Goal: Task Accomplishment & Management: Manage account settings

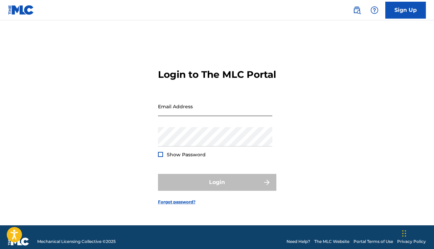
click at [213, 116] on input "Email Address" at bounding box center [215, 106] width 114 height 19
type input "[EMAIL_ADDRESS][DOMAIN_NAME]"
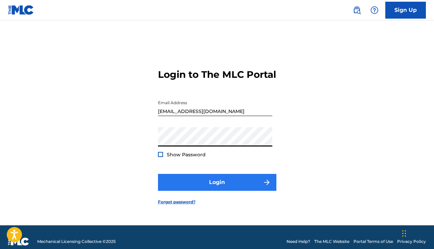
click at [214, 187] on button "Login" at bounding box center [217, 182] width 118 height 17
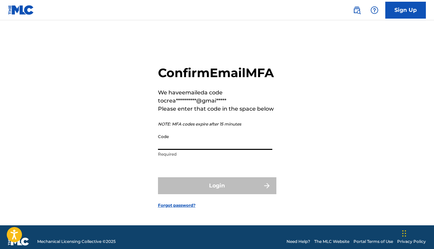
paste input "200549"
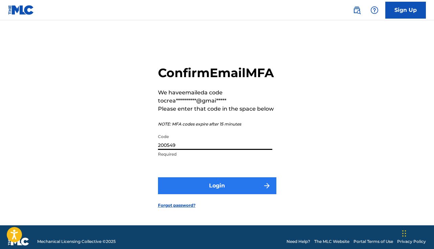
type input "200549"
click at [222, 194] on button "Login" at bounding box center [217, 185] width 118 height 17
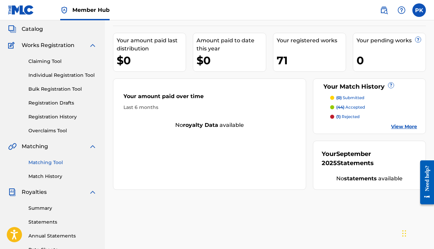
scroll to position [41, 0]
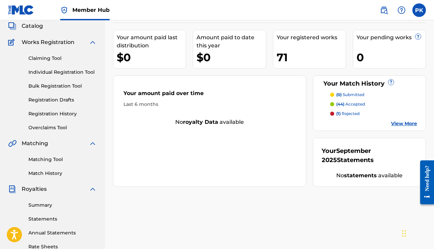
click at [42, 124] on div "Claiming Tool Individual Registration Tool Bulk Registration Tool Registration …" at bounding box center [52, 88] width 89 height 85
click at [42, 125] on link "Overclaims Tool" at bounding box center [62, 127] width 68 height 7
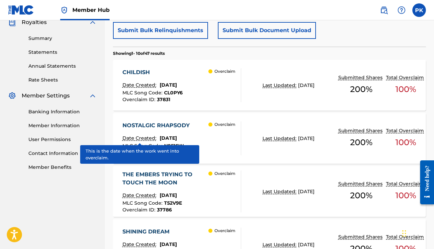
scroll to position [210, 0]
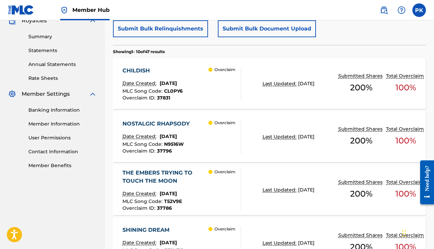
click at [233, 81] on div "Overclaim" at bounding box center [224, 84] width 32 height 34
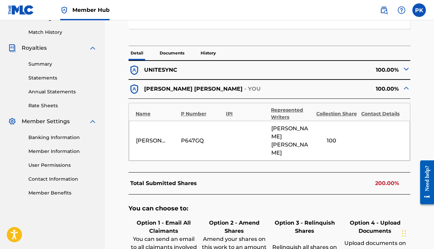
scroll to position [194, 0]
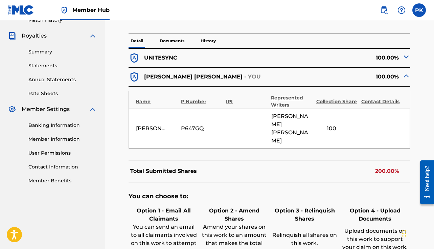
click at [400, 55] on div "100.00%" at bounding box center [339, 57] width 141 height 11
click at [406, 57] on img at bounding box center [406, 57] width 8 height 8
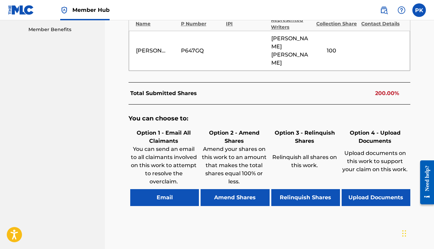
scroll to position [346, 0]
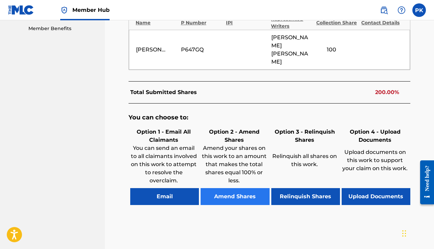
click at [249, 188] on button "Amend Shares" at bounding box center [234, 196] width 69 height 17
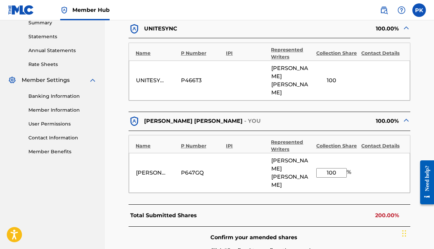
scroll to position [222, 0]
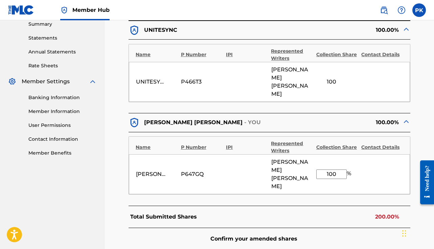
click at [330, 169] on input "100" at bounding box center [331, 173] width 30 height 9
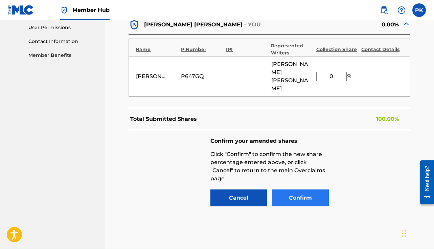
scroll to position [319, 0]
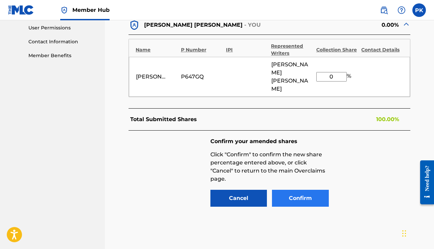
type input "0"
click at [293, 190] on button "Confirm" at bounding box center [300, 198] width 57 height 17
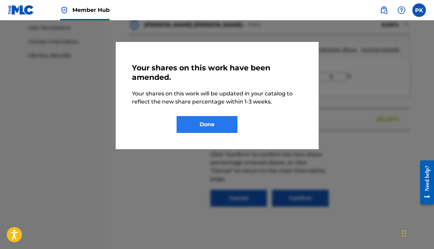
click at [230, 127] on button "Done" at bounding box center [206, 124] width 61 height 17
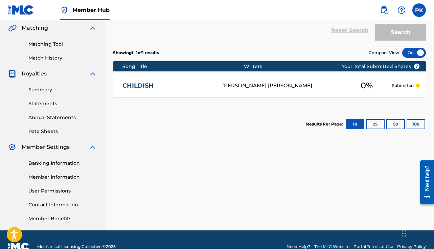
scroll to position [154, 0]
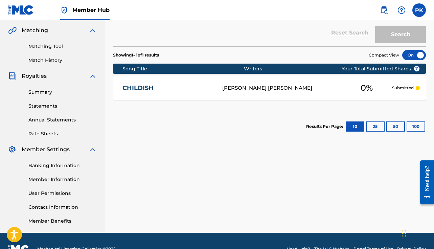
click at [258, 90] on div "[PERSON_NAME] [PERSON_NAME]" at bounding box center [281, 88] width 119 height 8
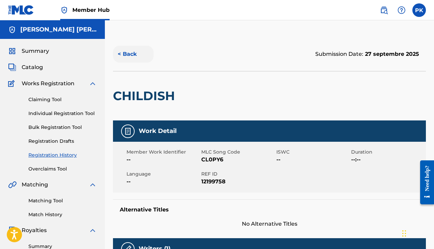
click at [130, 47] on button "< Back" at bounding box center [133, 54] width 41 height 17
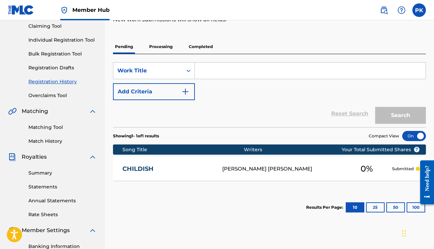
scroll to position [74, 0]
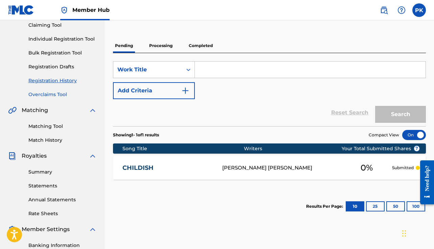
click at [47, 96] on link "Overclaims Tool" at bounding box center [62, 94] width 68 height 7
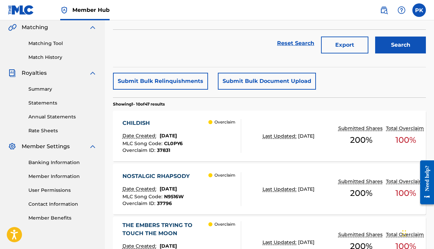
scroll to position [171, 0]
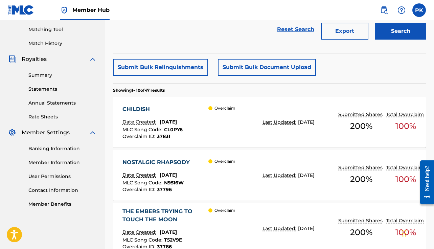
click at [212, 141] on div "CHILDISH Date Created: September 25, 2025 MLC Song Code : CL0PY6 Overclaim ID :…" at bounding box center [269, 122] width 313 height 51
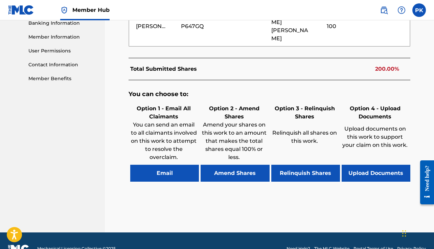
scroll to position [296, 0]
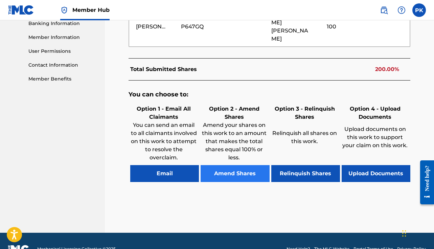
click at [247, 165] on button "Amend Shares" at bounding box center [234, 173] width 69 height 17
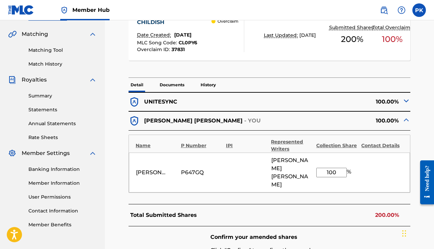
scroll to position [147, 0]
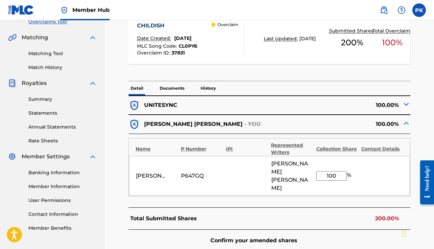
click at [408, 106] on img at bounding box center [406, 104] width 8 height 8
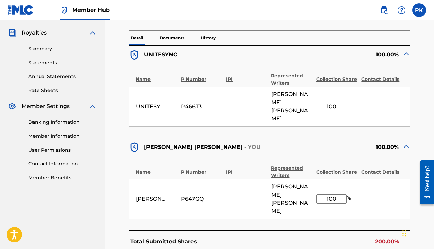
scroll to position [203, 0]
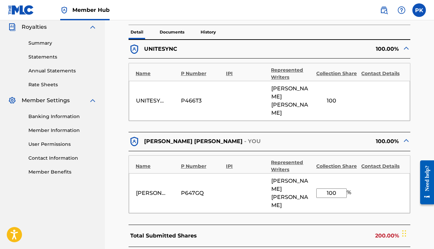
click at [329, 188] on input "100" at bounding box center [331, 192] width 30 height 9
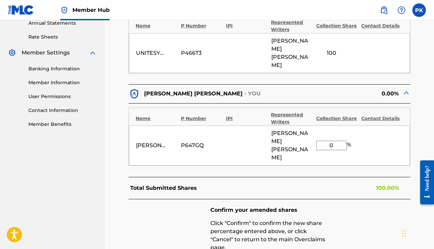
scroll to position [284, 0]
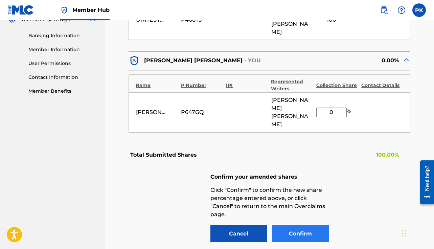
type input "0"
click at [296, 225] on button "Confirm" at bounding box center [300, 233] width 57 height 17
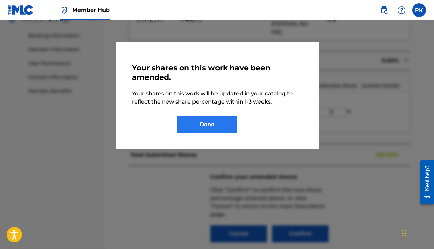
click at [228, 124] on button "Done" at bounding box center [206, 124] width 61 height 17
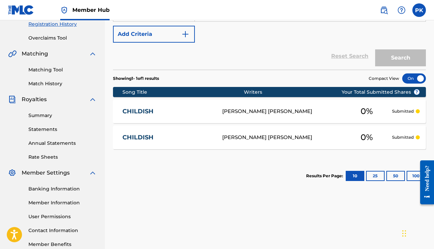
scroll to position [129, 0]
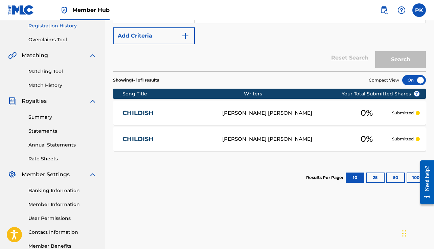
click at [245, 137] on div "[PERSON_NAME] [PERSON_NAME]" at bounding box center [281, 139] width 119 height 8
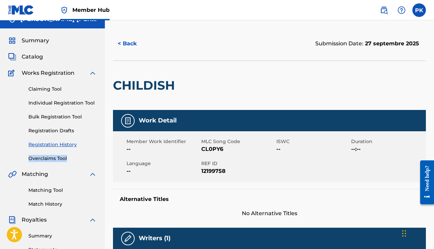
scroll to position [30, 0]
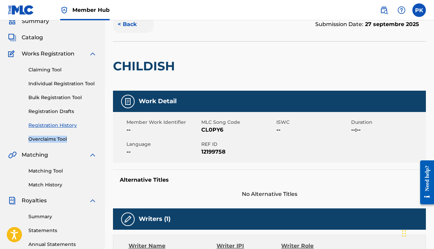
click at [128, 25] on button "< Back" at bounding box center [133, 24] width 41 height 17
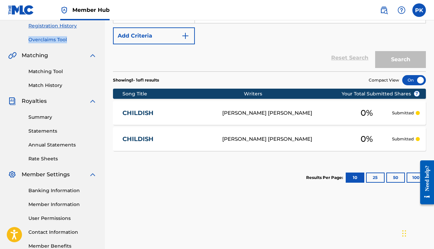
click at [45, 40] on link "Overclaims Tool" at bounding box center [62, 39] width 68 height 7
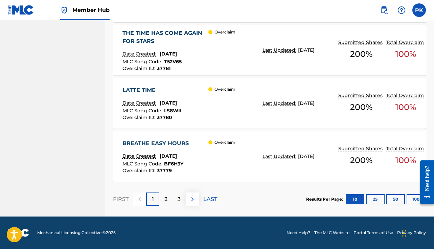
click at [186, 192] on button at bounding box center [192, 198] width 13 height 13
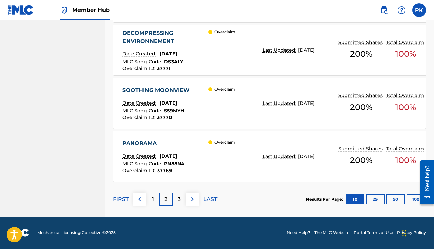
click at [184, 190] on div "FIRST 1 2 3 LAST" at bounding box center [165, 199] width 104 height 35
click at [180, 197] on p "3" at bounding box center [178, 199] width 3 height 8
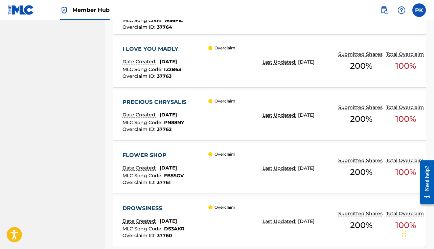
scroll to position [498, 0]
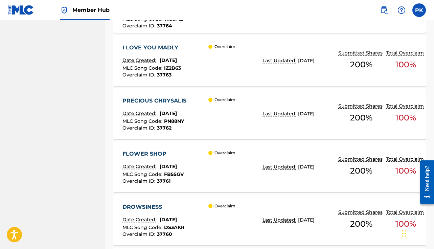
click at [226, 109] on div "Overclaim" at bounding box center [224, 114] width 32 height 34
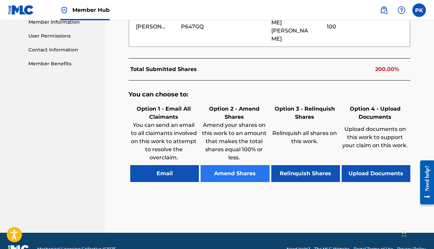
click at [224, 165] on button "Amend Shares" at bounding box center [234, 173] width 69 height 17
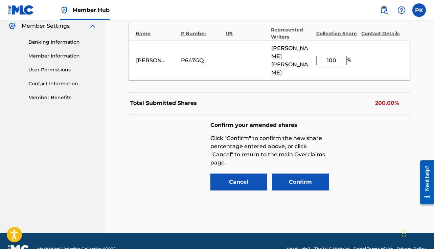
click at [331, 56] on input "100" at bounding box center [331, 60] width 30 height 9
type input "0"
click at [293, 173] on button "Confirm" at bounding box center [300, 181] width 57 height 17
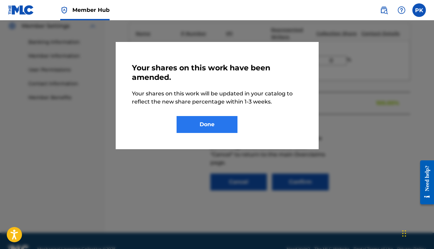
click at [216, 126] on button "Done" at bounding box center [206, 124] width 61 height 17
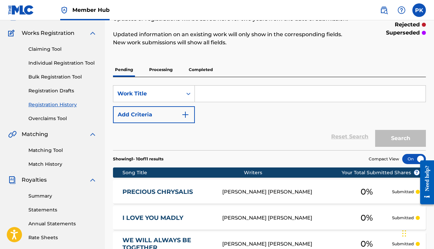
scroll to position [27, 0]
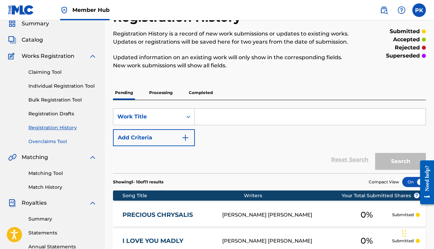
click at [59, 138] on link "Overclaims Tool" at bounding box center [62, 141] width 68 height 7
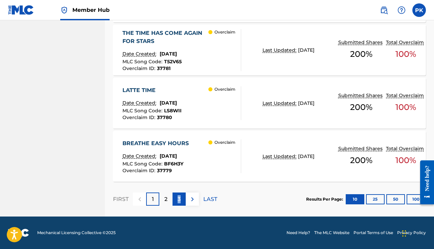
click at [173, 202] on div "3" at bounding box center [178, 198] width 13 height 13
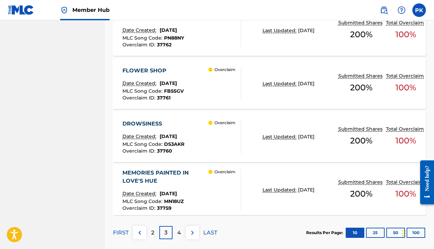
scroll to position [588, 0]
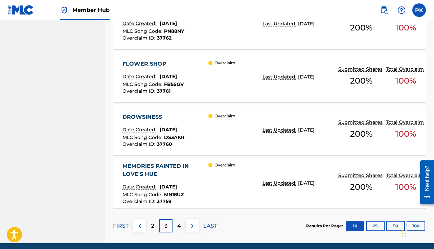
click at [184, 82] on div "MLC Song Code : FB5SGV" at bounding box center [152, 85] width 61 height 7
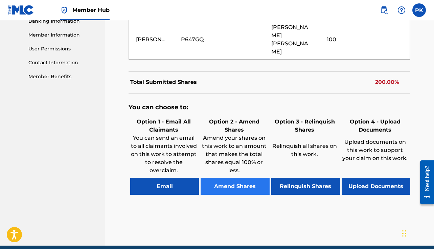
click at [224, 178] on button "Amend Shares" at bounding box center [234, 186] width 69 height 17
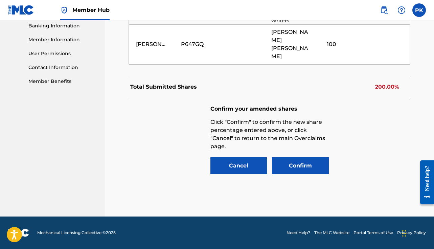
scroll to position [278, 0]
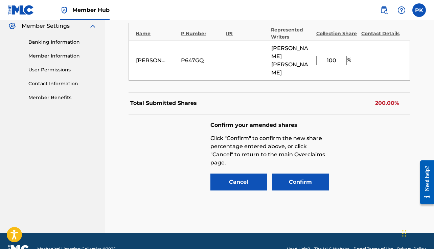
click at [331, 56] on input "100" at bounding box center [331, 60] width 30 height 9
type input "0"
click at [316, 173] on button "Confirm" at bounding box center [300, 181] width 57 height 17
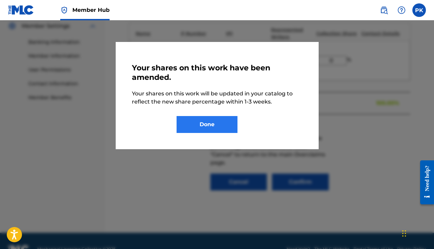
click at [203, 124] on button "Done" at bounding box center [206, 124] width 61 height 17
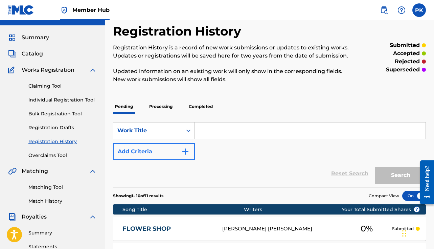
scroll to position [15, 0]
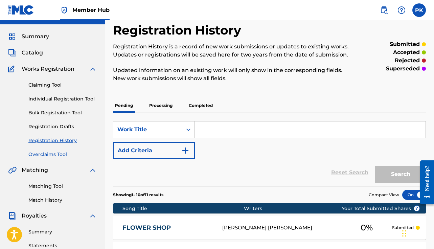
click at [63, 152] on link "Overclaims Tool" at bounding box center [62, 154] width 68 height 7
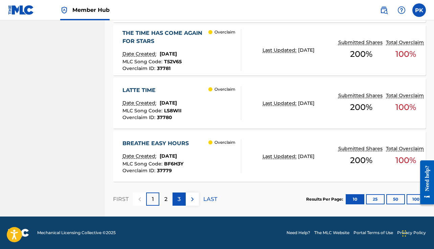
click at [177, 200] on p "3" at bounding box center [178, 199] width 3 height 8
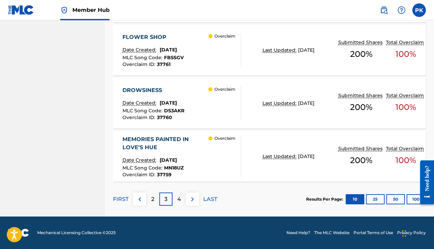
scroll to position [615, 0]
click at [180, 93] on div "DROWSINESS" at bounding box center [153, 90] width 62 height 8
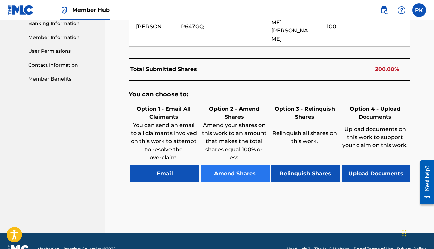
click at [225, 165] on button "Amend Shares" at bounding box center [234, 173] width 69 height 17
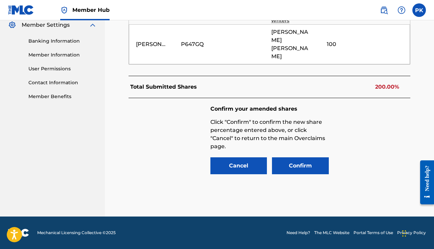
scroll to position [262, 0]
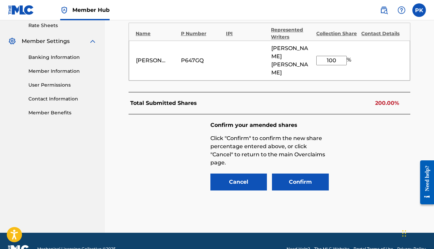
click at [333, 56] on input "100" at bounding box center [331, 60] width 30 height 9
type input "0"
click at [291, 173] on button "Confirm" at bounding box center [300, 181] width 57 height 17
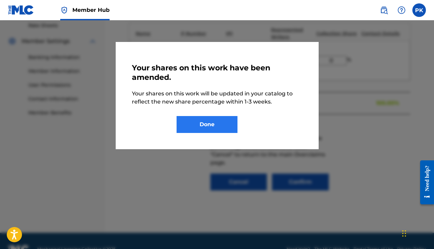
click at [218, 123] on button "Done" at bounding box center [206, 124] width 61 height 17
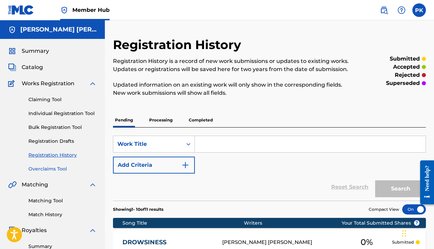
click at [62, 167] on link "Overclaims Tool" at bounding box center [62, 168] width 68 height 7
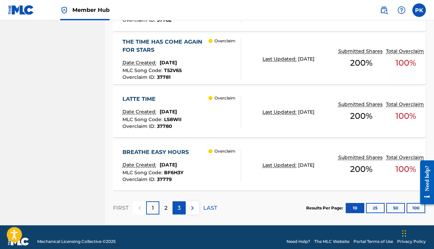
click at [178, 207] on p "3" at bounding box center [178, 208] width 3 height 8
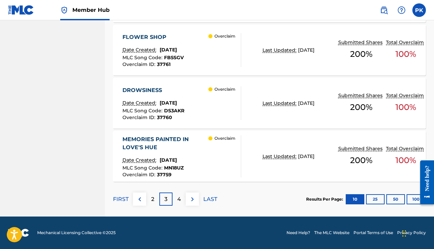
scroll to position [615, 0]
click at [184, 140] on div "MEMORIES PAINTED IN LOVE'S HUE" at bounding box center [165, 143] width 86 height 16
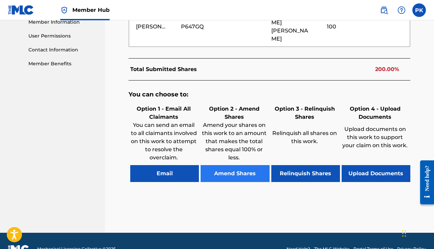
click at [210, 165] on button "Amend Shares" at bounding box center [234, 173] width 69 height 17
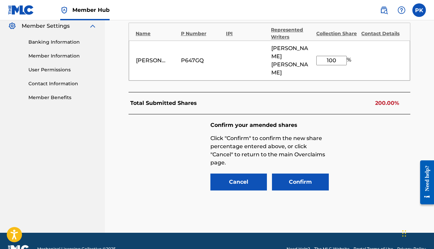
click at [330, 56] on input "100" at bounding box center [331, 60] width 30 height 9
type input "0"
click at [296, 173] on button "Confirm" at bounding box center [300, 181] width 57 height 17
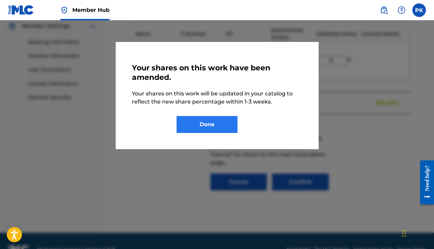
click at [194, 124] on button "Done" at bounding box center [206, 124] width 61 height 17
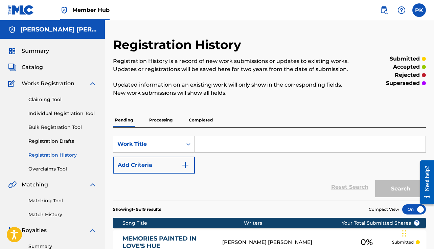
click at [164, 123] on p "Processing" at bounding box center [160, 120] width 27 height 14
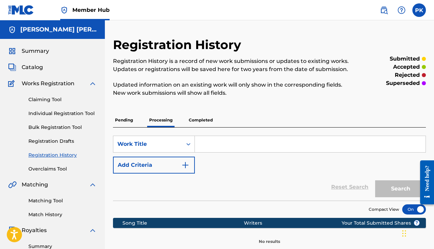
click at [130, 112] on div "Registration History Registration History is a record of new work submissions o…" at bounding box center [269, 140] width 313 height 207
click at [129, 116] on p "Pending" at bounding box center [124, 120] width 22 height 14
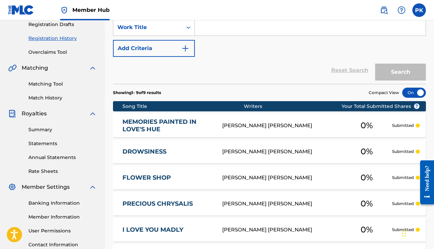
scroll to position [130, 0]
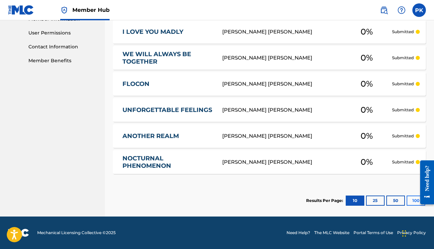
click at [407, 201] on button "100" at bounding box center [415, 200] width 19 height 10
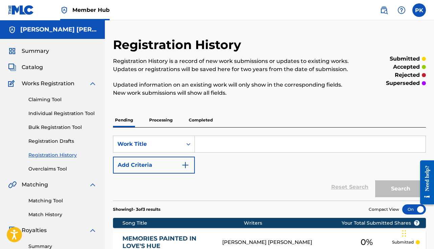
scroll to position [0, 0]
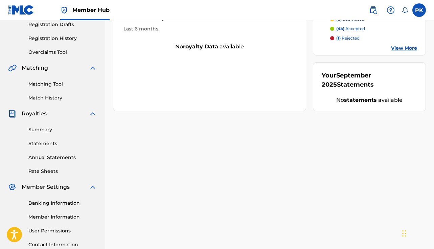
scroll to position [109, 0]
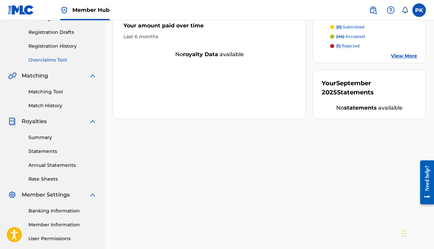
click at [59, 60] on link "Overclaims Tool" at bounding box center [62, 59] width 68 height 7
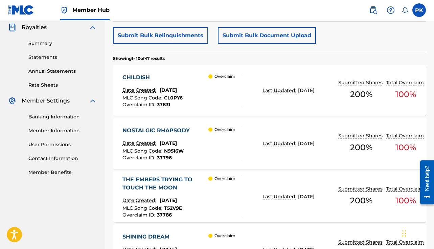
scroll to position [209, 0]
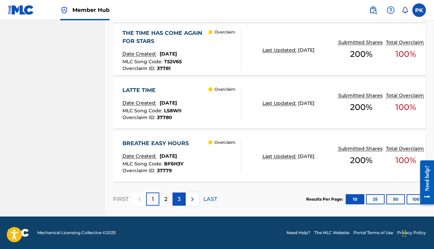
click at [177, 199] on div "3" at bounding box center [178, 198] width 13 height 13
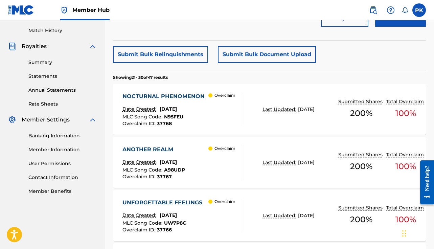
scroll to position [218, 0]
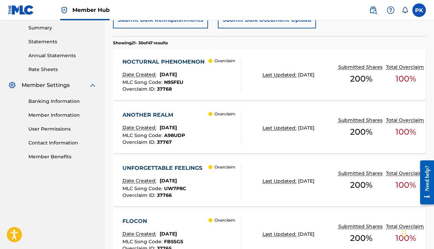
click at [298, 2] on nav "Member Hub PK PK Paul hervé Konaté creaturesonore@gmail.com Notification Prefer…" at bounding box center [217, 10] width 434 height 20
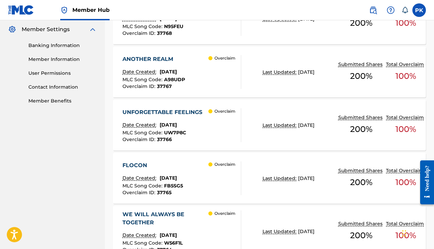
scroll to position [274, 0]
click at [240, 128] on div "Overclaim" at bounding box center [224, 125] width 32 height 34
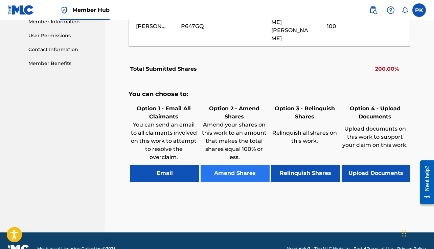
scroll to position [311, 0]
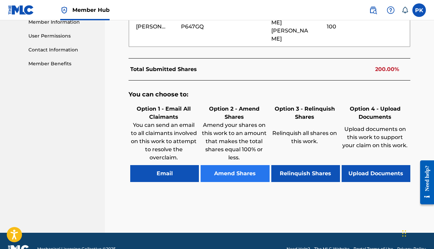
click at [247, 165] on button "Amend Shares" at bounding box center [234, 173] width 69 height 17
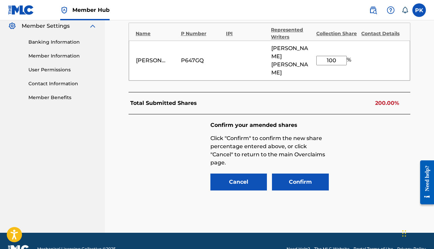
click at [327, 58] on div "[PERSON_NAME] [PERSON_NAME] P647GQ [PERSON_NAME] [PERSON_NAME] 100 %" at bounding box center [269, 61] width 281 height 40
click at [328, 56] on input "100" at bounding box center [331, 60] width 30 height 9
type input "0"
click at [302, 173] on button "Confirm" at bounding box center [300, 181] width 57 height 17
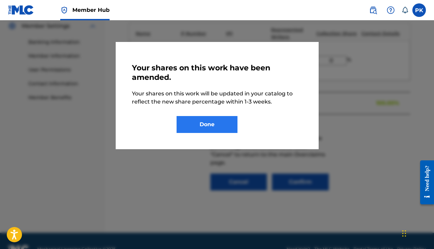
click at [230, 124] on button "Done" at bounding box center [206, 124] width 61 height 17
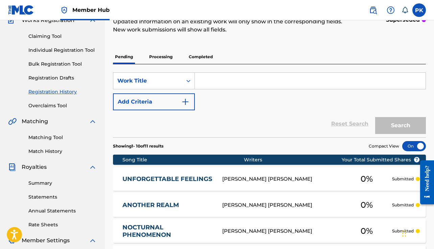
scroll to position [70, 0]
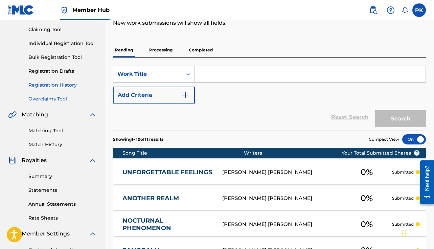
click at [43, 98] on link "Overclaims Tool" at bounding box center [62, 98] width 68 height 7
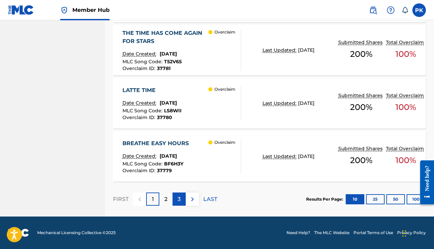
click at [177, 201] on p "3" at bounding box center [178, 199] width 3 height 8
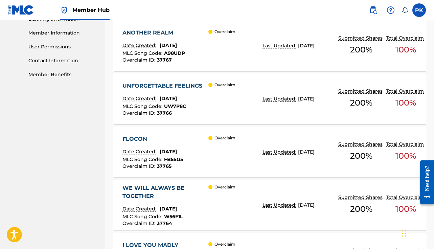
scroll to position [327, 0]
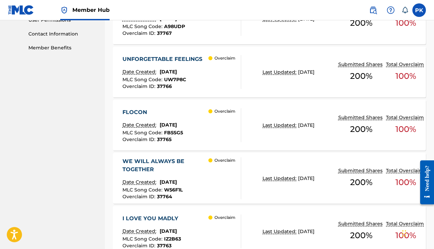
click at [180, 107] on div "FLOCON Date Created: September 25, 2025 MLC Song Code : FB5SG5 Overclaim ID : 3…" at bounding box center [269, 125] width 313 height 51
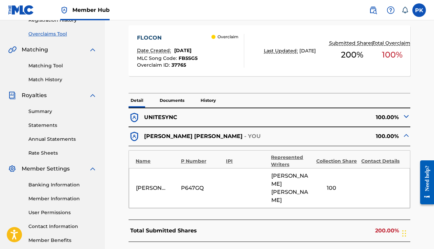
scroll to position [138, 0]
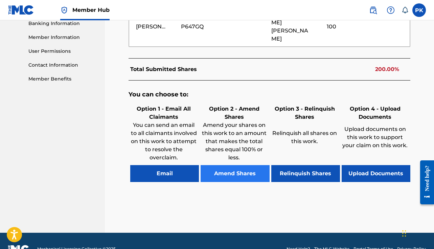
click at [234, 165] on button "Amend Shares" at bounding box center [234, 173] width 69 height 17
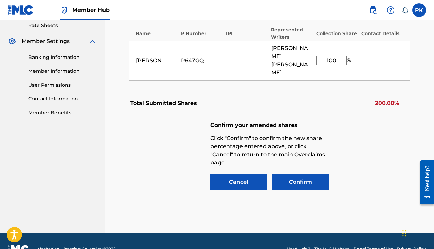
click at [330, 56] on input "100" at bounding box center [331, 60] width 30 height 9
type input "0"
click at [308, 173] on button "Confirm" at bounding box center [300, 181] width 57 height 17
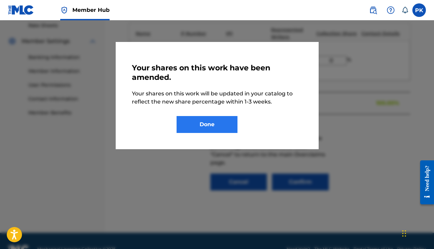
click at [226, 121] on button "Done" at bounding box center [206, 124] width 61 height 17
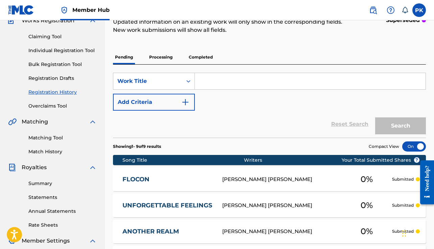
scroll to position [61, 0]
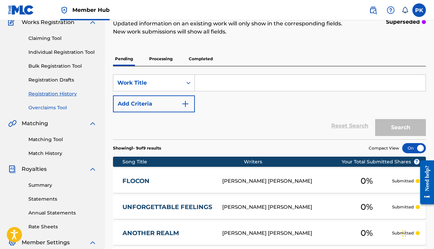
click at [58, 108] on link "Overclaims Tool" at bounding box center [62, 107] width 68 height 7
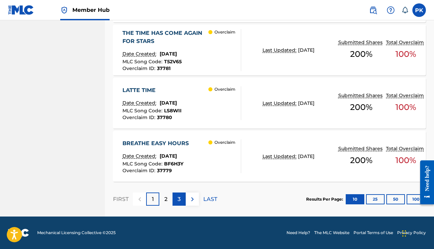
click at [178, 197] on p "3" at bounding box center [178, 199] width 3 height 8
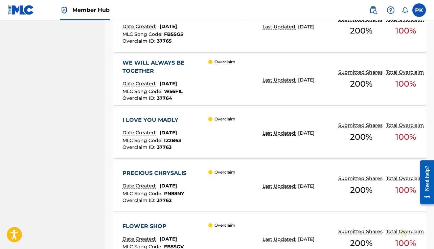
scroll to position [419, 0]
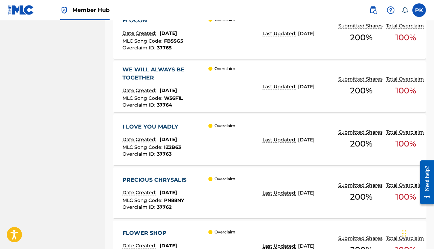
click at [206, 82] on div "WE WILL ALWAYS BE TOGETHER Date Created: September 25, 2025 MLC Song Code : W56…" at bounding box center [165, 87] width 86 height 42
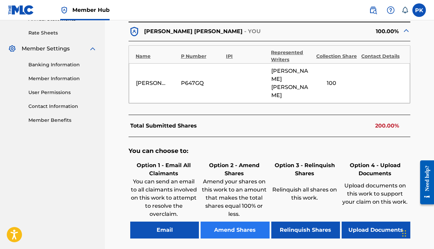
click at [243, 221] on button "Amend Shares" at bounding box center [234, 229] width 69 height 17
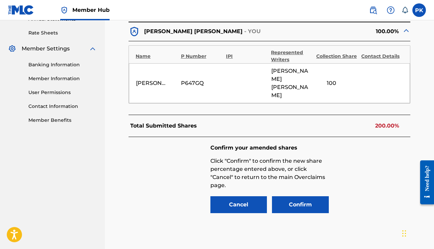
scroll to position [277, 0]
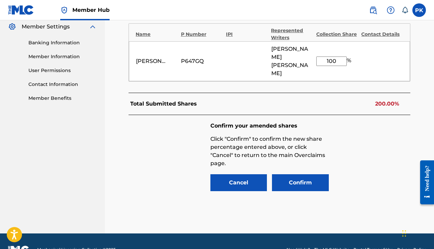
click at [329, 56] on input "100" at bounding box center [331, 60] width 30 height 9
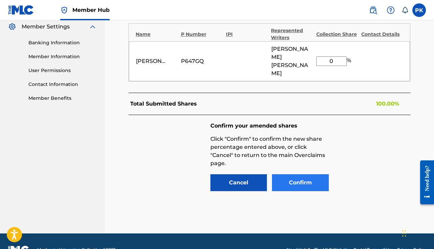
type input "0"
click at [313, 174] on button "Confirm" at bounding box center [300, 182] width 57 height 17
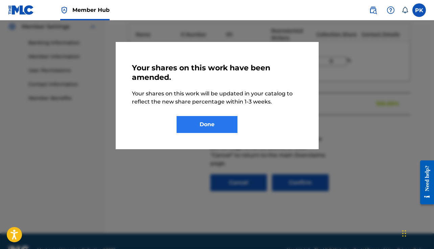
click at [204, 124] on button "Done" at bounding box center [206, 124] width 61 height 17
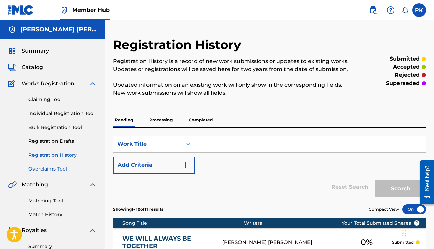
click at [49, 169] on link "Overclaims Tool" at bounding box center [62, 168] width 68 height 7
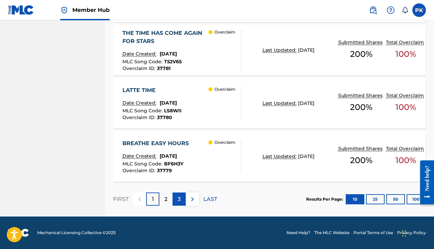
click at [183, 194] on div "3" at bounding box center [178, 198] width 13 height 13
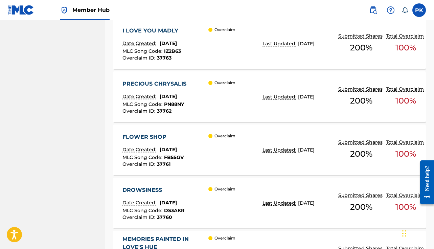
scroll to position [508, 0]
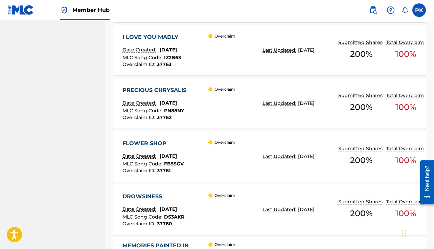
click at [235, 51] on div "Overclaim" at bounding box center [224, 50] width 32 height 34
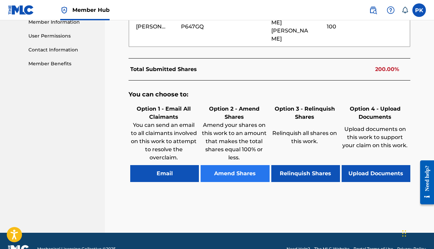
click at [227, 165] on button "Amend Shares" at bounding box center [234, 173] width 69 height 17
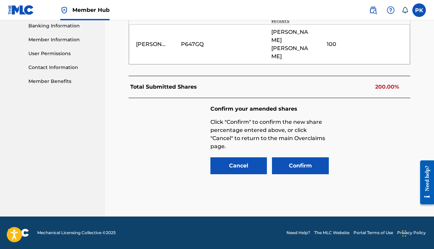
scroll to position [278, 0]
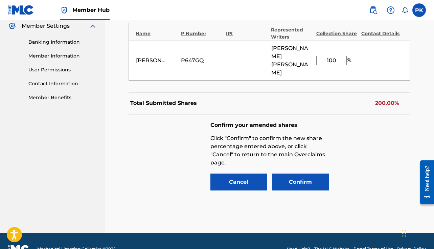
click at [332, 56] on input "100" at bounding box center [331, 60] width 30 height 9
type input "0"
click at [312, 173] on button "Confirm" at bounding box center [300, 181] width 57 height 17
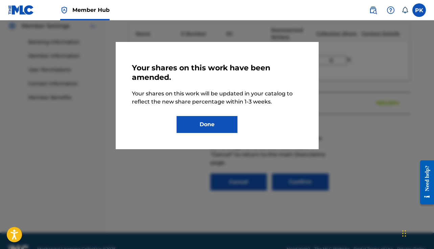
click at [210, 113] on div "Your shares on this work have been amended. Your shares on this work will be up…" at bounding box center [217, 95] width 170 height 75
click at [204, 117] on button "Done" at bounding box center [206, 124] width 61 height 17
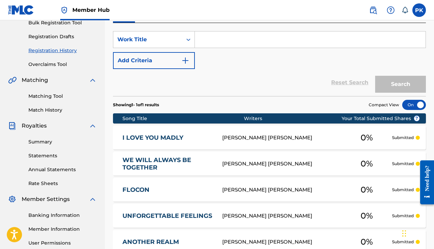
scroll to position [103, 0]
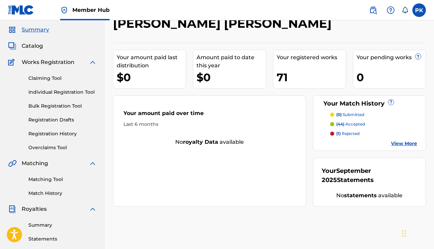
scroll to position [22, 0]
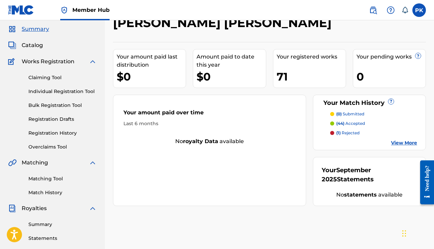
click at [49, 152] on div "Summary Catalog Works Registration Claiming Tool Individual Registration Tool B…" at bounding box center [52, 191] width 105 height 348
click at [49, 150] on div "Summary Catalog Works Registration Claiming Tool Individual Registration Tool B…" at bounding box center [52, 191] width 105 height 348
click at [49, 147] on link "Overclaims Tool" at bounding box center [62, 146] width 68 height 7
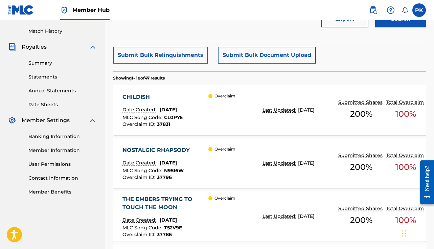
scroll to position [202, 0]
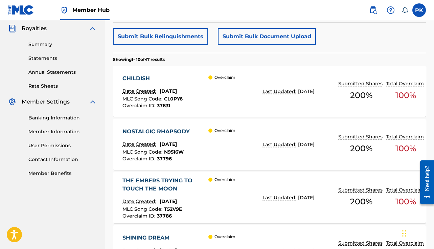
click at [193, 132] on div "NOSTALGIC RHAPSODY" at bounding box center [157, 131] width 71 height 8
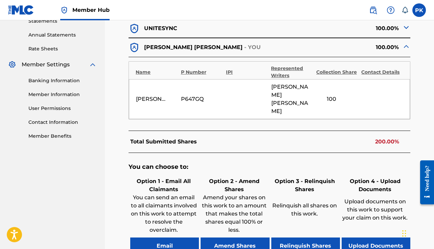
scroll to position [240, 0]
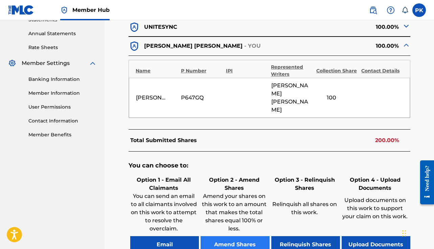
click at [232, 236] on button "Amend Shares" at bounding box center [234, 244] width 69 height 17
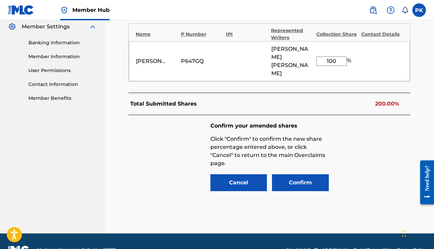
click at [334, 56] on input "100" at bounding box center [331, 60] width 30 height 9
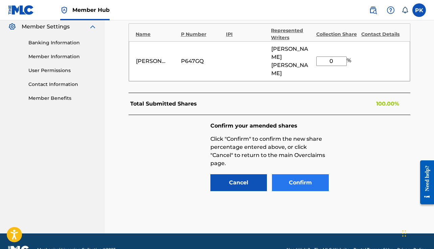
type input "0"
click at [284, 174] on button "Confirm" at bounding box center [300, 182] width 57 height 17
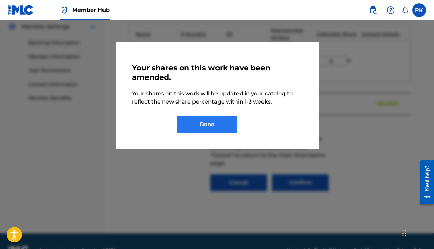
click at [230, 127] on button "Done" at bounding box center [206, 124] width 61 height 17
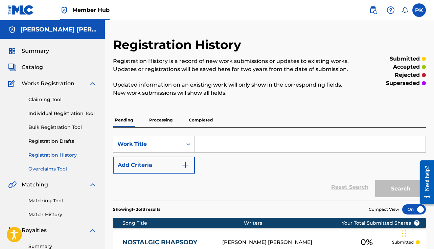
click at [64, 166] on link "Overclaims Tool" at bounding box center [62, 168] width 68 height 7
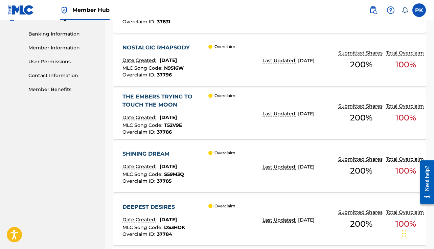
scroll to position [284, 0]
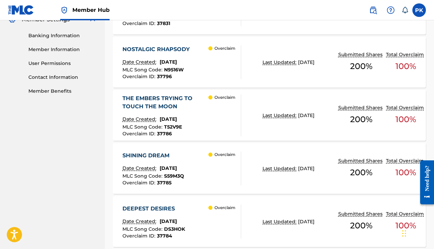
click at [228, 119] on div "Overclaim" at bounding box center [224, 115] width 32 height 42
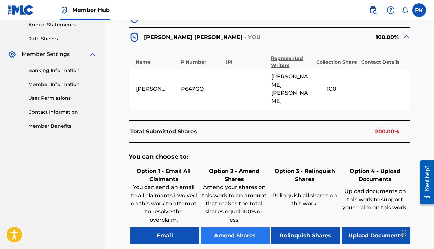
click at [236, 227] on button "Amend Shares" at bounding box center [234, 235] width 69 height 17
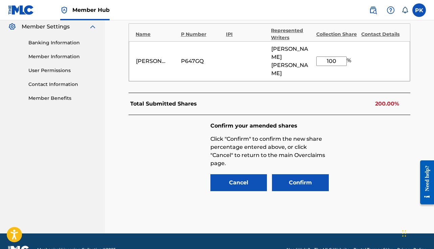
drag, startPoint x: 306, startPoint y: 79, endPoint x: 313, endPoint y: 75, distance: 8.0
click at [310, 75] on div "UNITESYNC 100.00% Paul Hervé Konaté - YOU 100.00% Name P Number IPI Represented…" at bounding box center [269, 90] width 282 height 218
click at [331, 56] on input "100" at bounding box center [331, 60] width 30 height 9
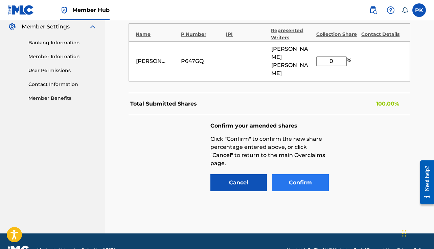
type input "0"
click at [296, 174] on button "Confirm" at bounding box center [300, 182] width 57 height 17
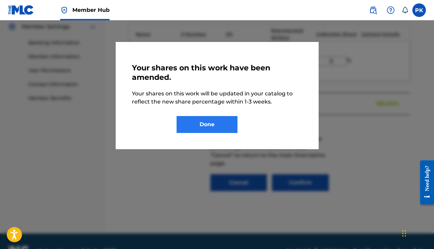
click at [221, 120] on button "Done" at bounding box center [206, 124] width 61 height 17
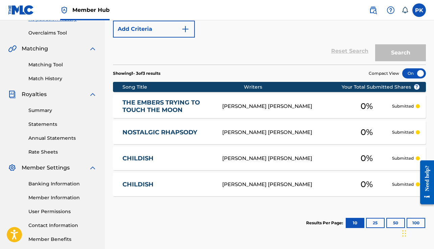
scroll to position [121, 0]
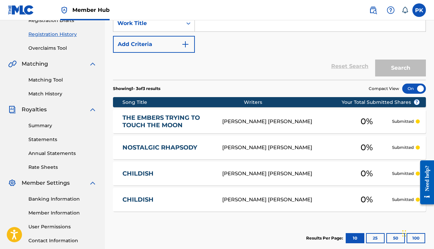
click at [61, 34] on link "Registration History" at bounding box center [62, 34] width 68 height 7
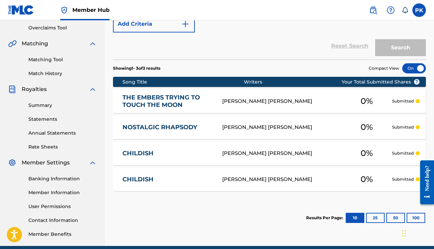
scroll to position [97, 0]
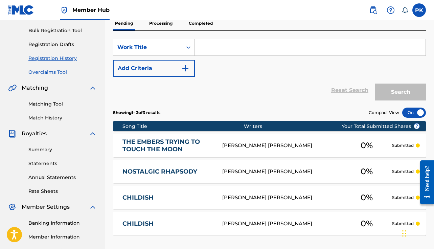
click at [56, 73] on link "Overclaims Tool" at bounding box center [62, 72] width 68 height 7
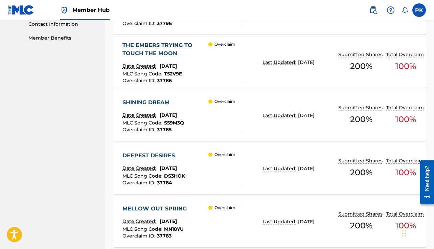
scroll to position [337, 0]
click at [223, 120] on div "Overclaim" at bounding box center [224, 116] width 32 height 34
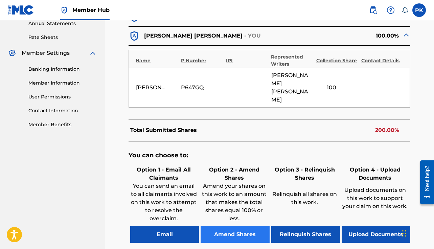
click at [240, 226] on button "Amend Shares" at bounding box center [234, 234] width 69 height 17
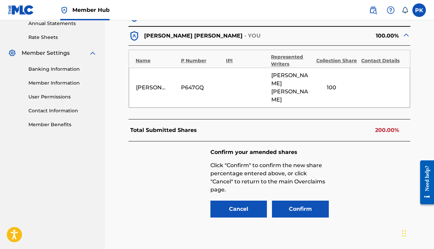
scroll to position [277, 0]
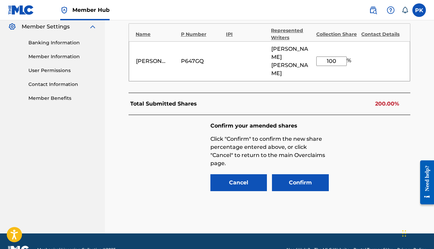
click at [334, 56] on input "100" at bounding box center [331, 60] width 30 height 9
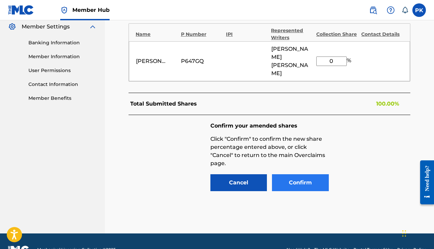
type input "0"
click at [309, 174] on button "Confirm" at bounding box center [300, 182] width 57 height 17
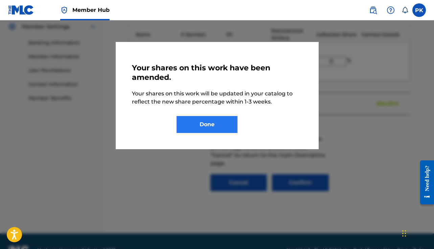
click at [220, 119] on button "Done" at bounding box center [206, 124] width 61 height 17
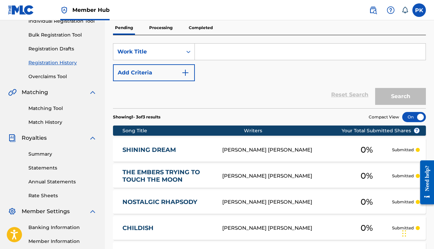
scroll to position [88, 0]
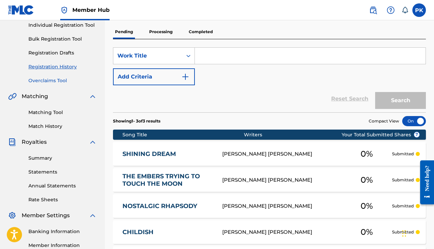
click at [58, 79] on link "Overclaims Tool" at bounding box center [62, 80] width 68 height 7
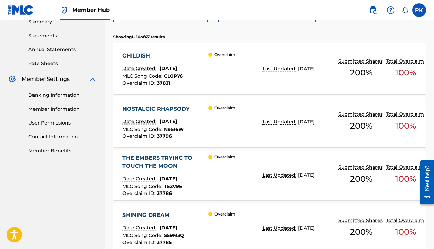
scroll to position [325, 0]
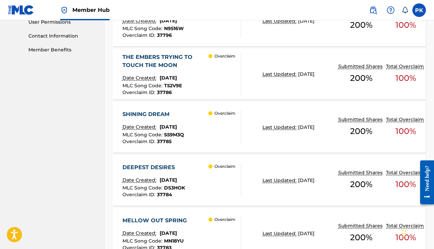
click at [185, 166] on div "DEEPEST DESIRES" at bounding box center [153, 167] width 63 height 8
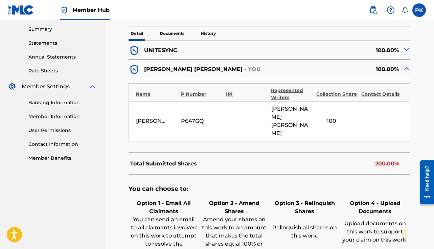
scroll to position [246, 0]
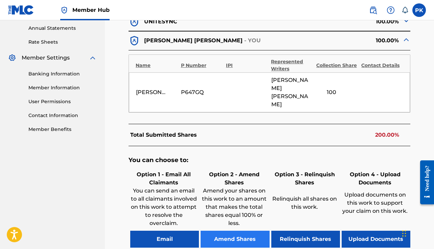
click at [243, 231] on button "Amend Shares" at bounding box center [234, 239] width 69 height 17
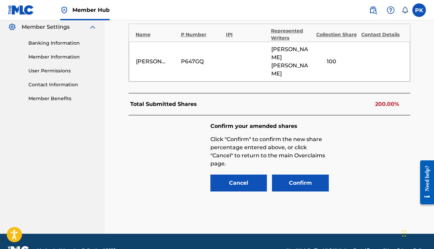
scroll to position [277, 0]
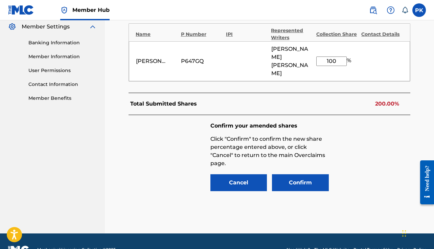
click at [335, 56] on input "100" at bounding box center [331, 60] width 30 height 9
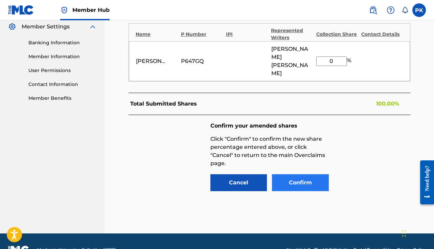
type input "0"
click at [311, 174] on button "Confirm" at bounding box center [300, 182] width 57 height 17
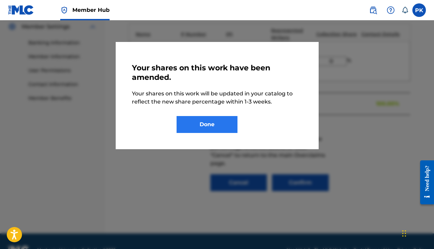
click at [223, 118] on button "Done" at bounding box center [206, 124] width 61 height 17
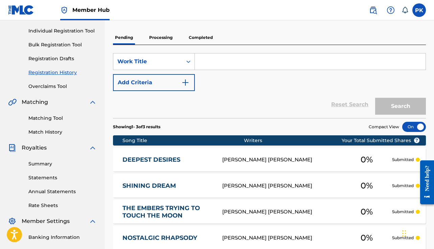
scroll to position [80, 0]
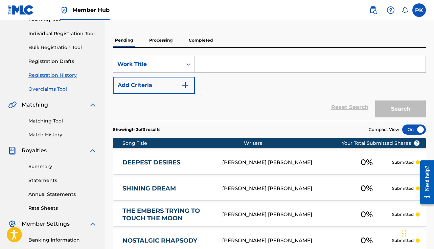
click at [47, 87] on link "Overclaims Tool" at bounding box center [62, 89] width 68 height 7
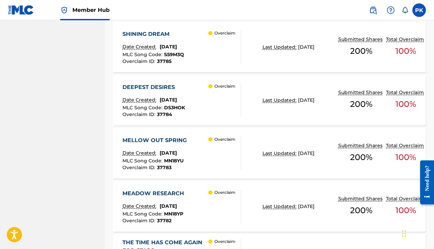
scroll to position [418, 0]
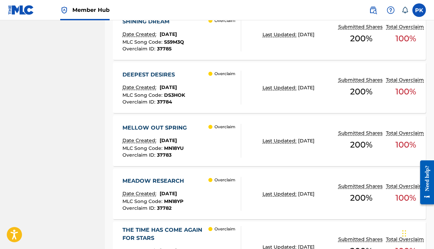
click at [190, 150] on div "MLC Song Code : MN18YU" at bounding box center [156, 149] width 68 height 7
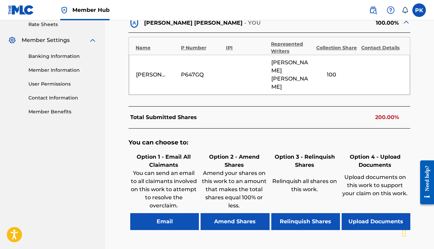
scroll to position [268, 0]
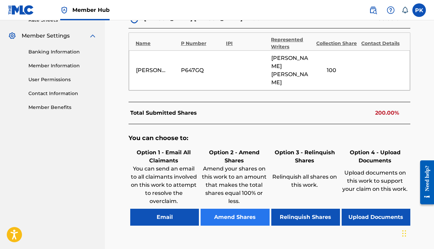
click at [240, 209] on button "Amend Shares" at bounding box center [234, 217] width 69 height 17
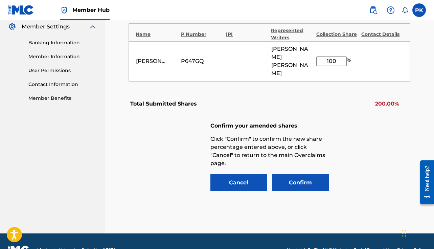
click at [330, 56] on input "100" at bounding box center [331, 60] width 30 height 9
type input "1"
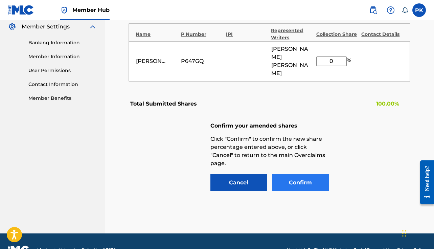
type input "0"
click at [302, 174] on button "Confirm" at bounding box center [300, 182] width 57 height 17
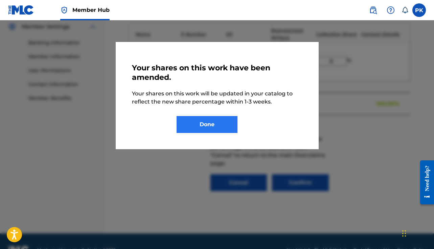
click at [211, 131] on button "Done" at bounding box center [206, 124] width 61 height 17
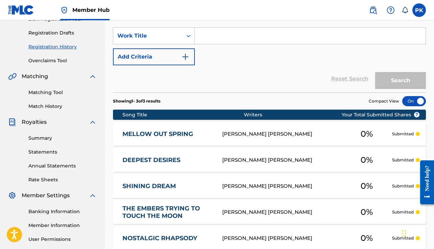
scroll to position [32, 0]
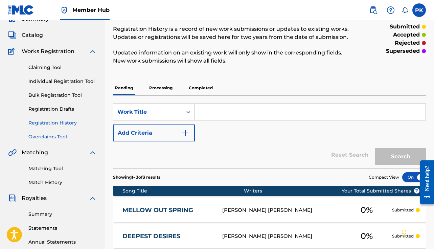
click at [53, 136] on link "Overclaims Tool" at bounding box center [62, 136] width 68 height 7
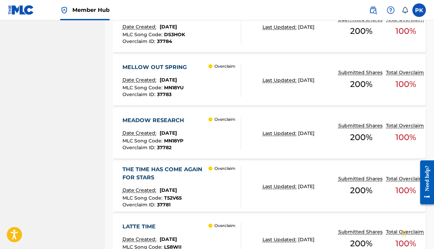
scroll to position [480, 0]
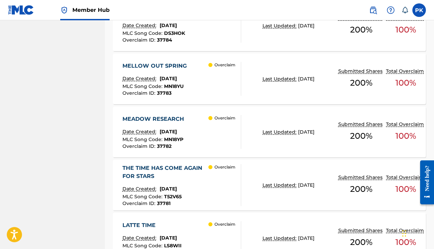
click at [177, 130] on span "September 25, 2025" at bounding box center [168, 131] width 17 height 6
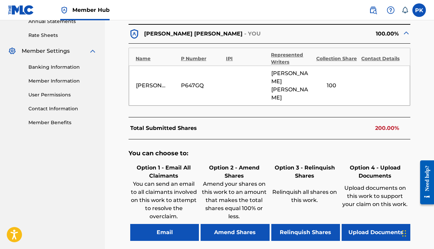
scroll to position [286, 0]
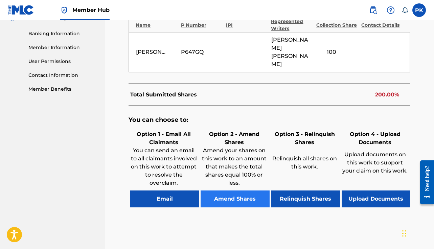
click at [239, 190] on button "Amend Shares" at bounding box center [234, 198] width 69 height 17
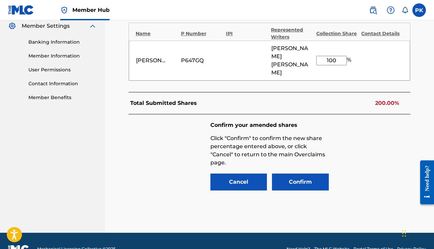
click at [332, 56] on input "100" at bounding box center [331, 60] width 30 height 9
type input "0"
click at [305, 173] on button "Confirm" at bounding box center [300, 181] width 57 height 17
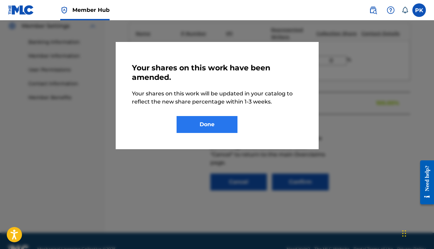
click at [228, 126] on button "Done" at bounding box center [206, 124] width 61 height 17
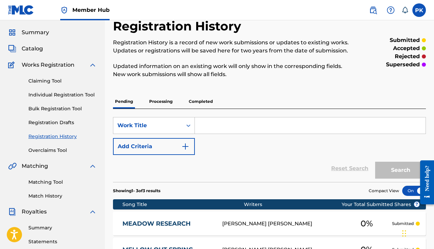
scroll to position [21, 0]
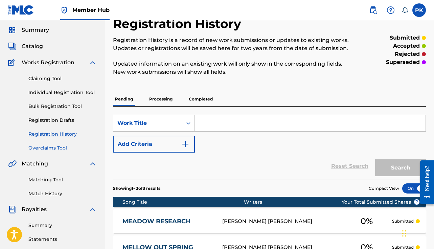
click at [59, 148] on link "Overclaims Tool" at bounding box center [62, 147] width 68 height 7
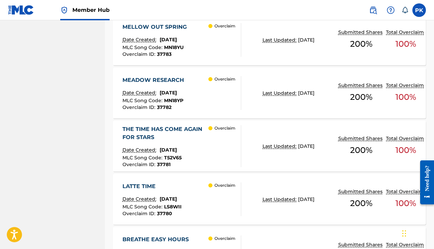
scroll to position [532, 0]
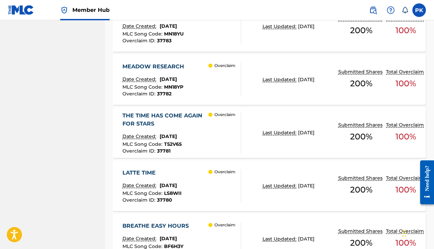
click at [214, 137] on div "Overclaim" at bounding box center [224, 133] width 32 height 42
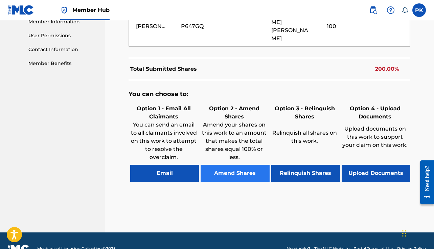
scroll to position [311, 0]
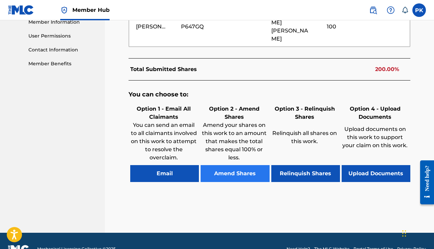
click at [244, 165] on button "Amend Shares" at bounding box center [234, 173] width 69 height 17
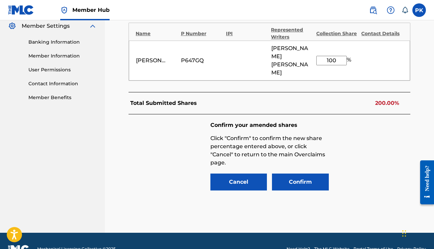
click at [334, 56] on input "100" at bounding box center [331, 60] width 30 height 9
type input "0"
click at [311, 173] on button "Confirm" at bounding box center [300, 181] width 57 height 17
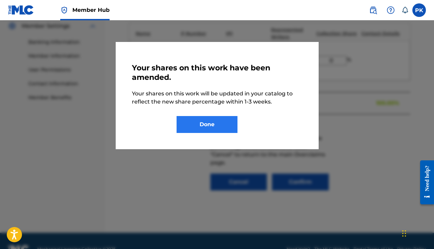
click at [224, 124] on button "Done" at bounding box center [206, 124] width 61 height 17
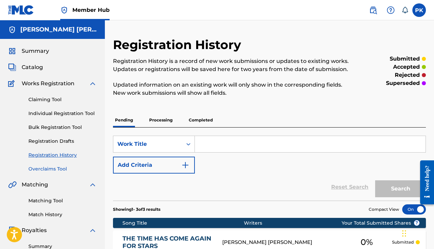
click at [59, 168] on link "Overclaims Tool" at bounding box center [62, 168] width 68 height 7
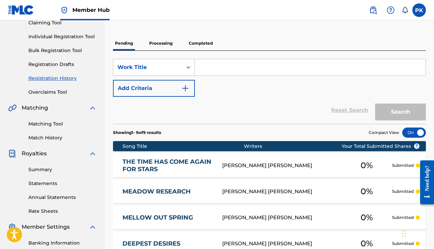
scroll to position [81, 0]
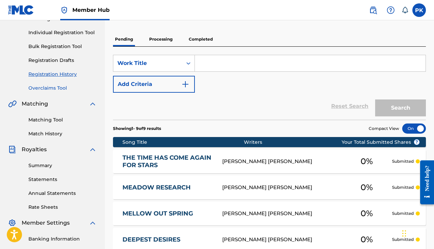
click at [47, 90] on link "Overclaims Tool" at bounding box center [62, 88] width 68 height 7
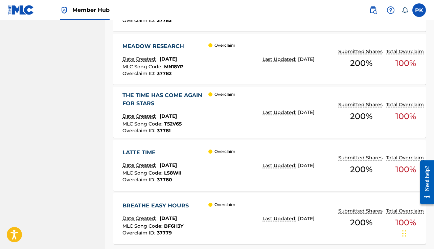
scroll to position [552, 0]
click at [177, 167] on span "September 25, 2025" at bounding box center [168, 165] width 17 height 6
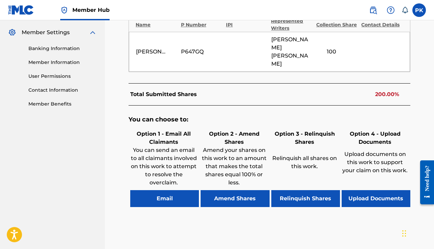
scroll to position [273, 0]
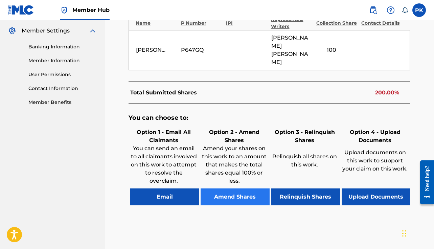
click at [246, 188] on button "Amend Shares" at bounding box center [234, 196] width 69 height 17
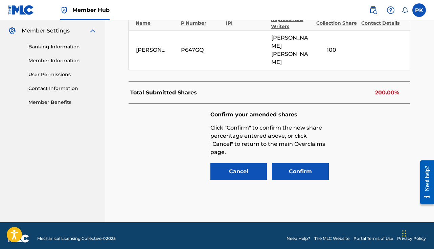
scroll to position [262, 0]
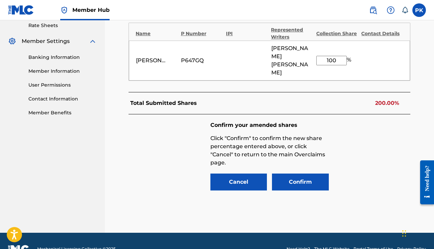
click at [331, 56] on input "100" at bounding box center [331, 60] width 30 height 9
click at [332, 56] on input "100" at bounding box center [331, 60] width 30 height 9
type input "0"
click at [299, 173] on button "Confirm" at bounding box center [300, 181] width 57 height 17
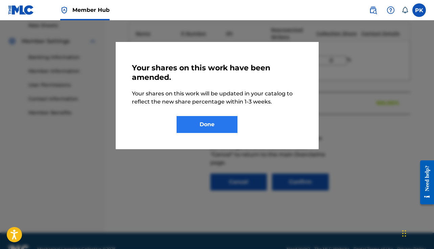
click at [229, 126] on button "Done" at bounding box center [206, 124] width 61 height 17
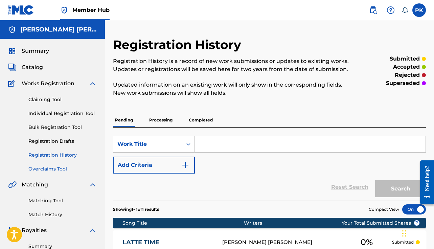
click at [55, 167] on link "Overclaims Tool" at bounding box center [62, 168] width 68 height 7
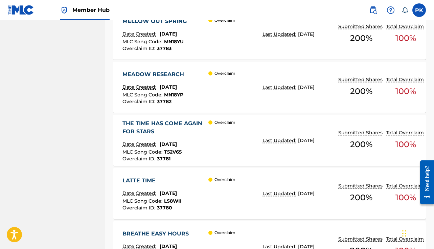
scroll to position [526, 0]
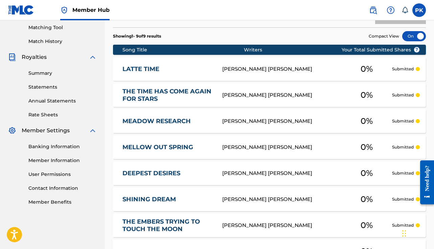
scroll to position [175, 0]
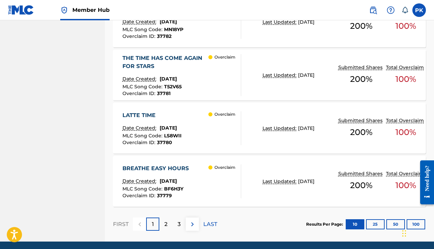
scroll to position [587, 0]
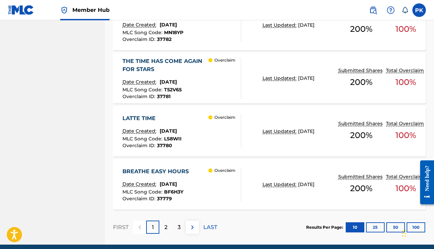
click at [162, 187] on div "Date Created: September 25, 2025" at bounding box center [157, 185] width 70 height 9
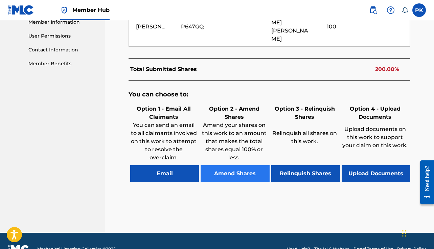
click at [221, 165] on button "Amend Shares" at bounding box center [234, 173] width 69 height 17
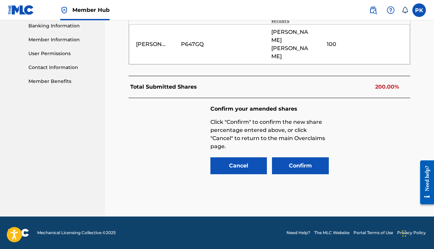
scroll to position [278, 0]
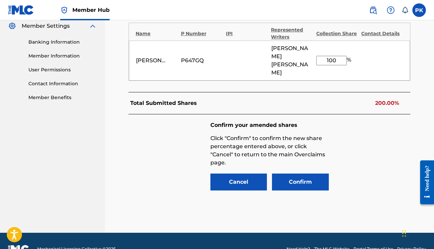
click at [330, 47] on div "Paul Hervé Konaté P647GQ PAUL HERVE KONATE 100 %" at bounding box center [269, 61] width 281 height 40
click at [326, 56] on input "100" at bounding box center [331, 60] width 30 height 9
type input "0"
click at [313, 173] on button "Confirm" at bounding box center [300, 181] width 57 height 17
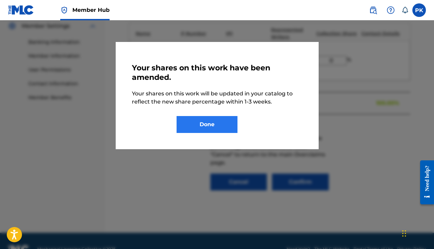
click at [207, 125] on button "Done" at bounding box center [206, 124] width 61 height 17
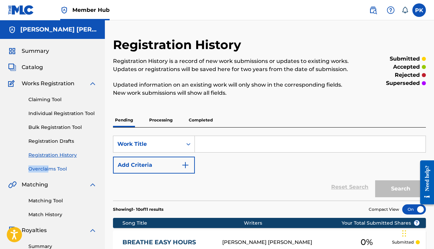
click at [49, 165] on div "Claiming Tool Individual Registration Tool Bulk Registration Tool Registration …" at bounding box center [52, 130] width 89 height 85
click at [48, 168] on link "Overclaims Tool" at bounding box center [62, 168] width 68 height 7
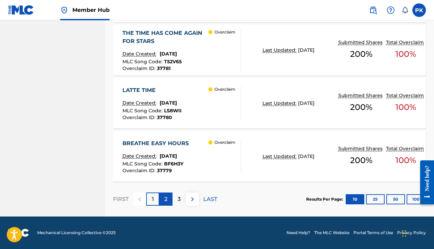
click at [163, 202] on div "2" at bounding box center [165, 198] width 13 height 13
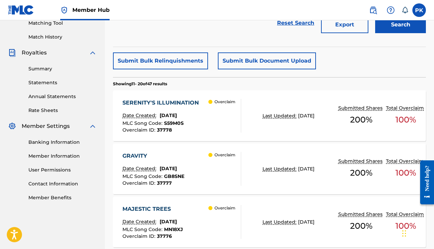
scroll to position [177, 0]
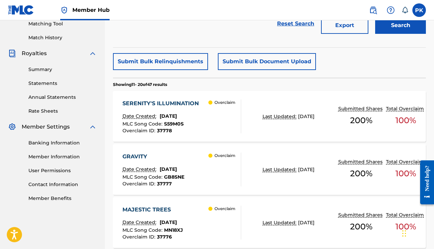
click at [199, 103] on div "SERENITY'S ILLUMINATION" at bounding box center [162, 103] width 80 height 8
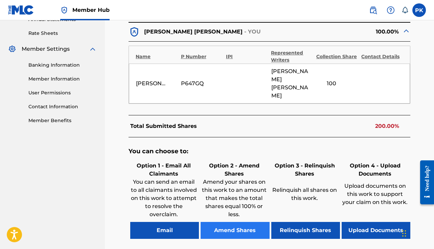
click at [228, 222] on button "Amend Shares" at bounding box center [234, 230] width 69 height 17
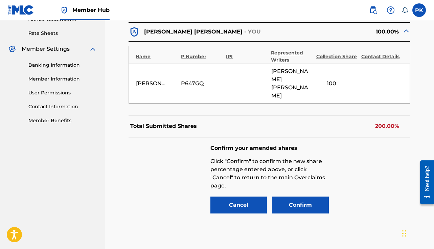
scroll to position [277, 0]
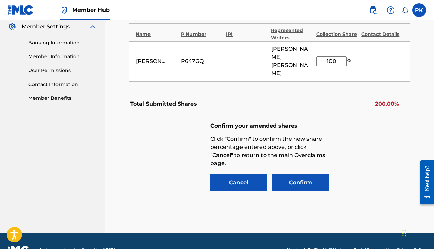
click at [334, 56] on input "100" at bounding box center [331, 60] width 30 height 9
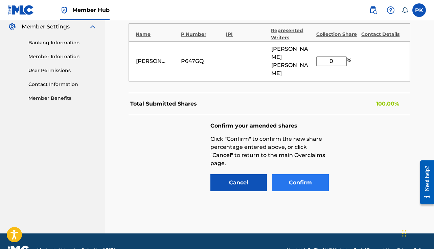
type input "0"
click at [317, 174] on button "Confirm" at bounding box center [300, 182] width 57 height 17
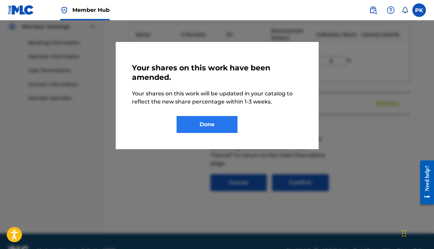
click at [228, 124] on button "Done" at bounding box center [206, 124] width 61 height 17
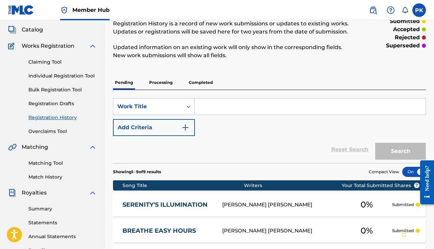
scroll to position [21, 0]
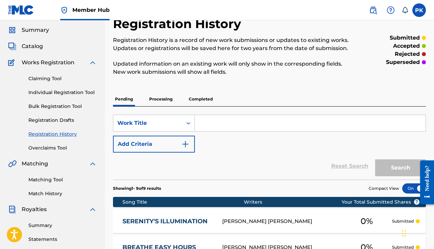
click at [58, 135] on link "Registration History" at bounding box center [62, 133] width 68 height 7
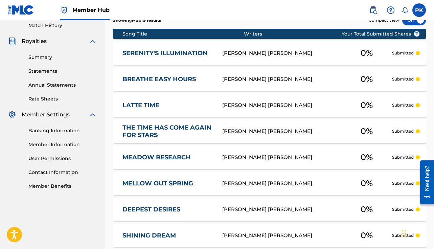
scroll to position [124, 0]
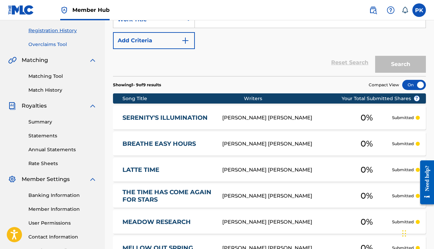
click at [58, 45] on link "Overclaims Tool" at bounding box center [62, 44] width 68 height 7
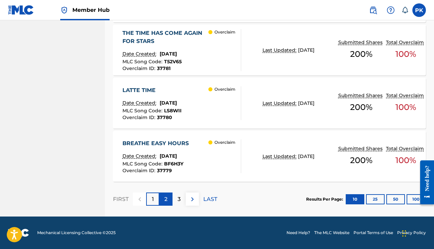
click at [164, 201] on p "2" at bounding box center [165, 199] width 3 height 8
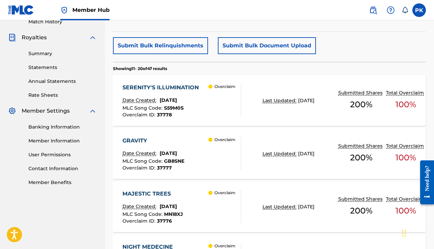
scroll to position [197, 0]
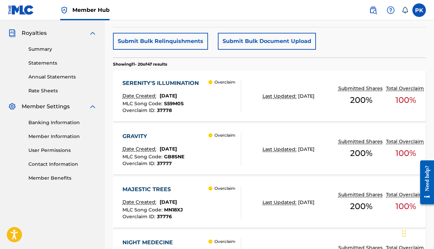
click at [177, 147] on span "September 25, 2025" at bounding box center [168, 149] width 17 height 6
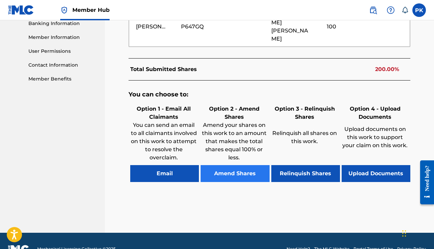
click at [220, 165] on button "Amend Shares" at bounding box center [234, 173] width 69 height 17
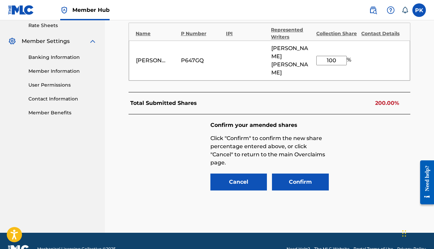
click at [329, 56] on input "100" at bounding box center [331, 60] width 30 height 9
type input "0"
click at [315, 173] on button "Confirm" at bounding box center [300, 181] width 57 height 17
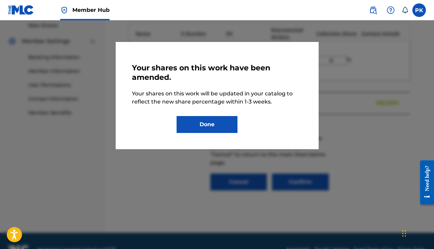
click at [204, 145] on div "Your shares on this work have been amended. Your shares on this work will be up…" at bounding box center [217, 95] width 203 height 107
click at [205, 133] on div "Your shares on this work have been amended. Your shares on this work will be up…" at bounding box center [217, 95] width 203 height 107
click at [200, 130] on button "Done" at bounding box center [206, 124] width 61 height 17
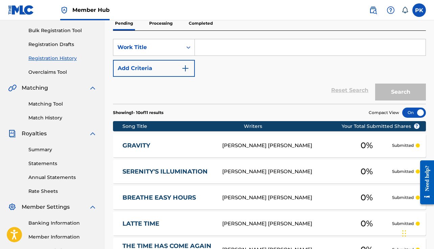
scroll to position [96, 0]
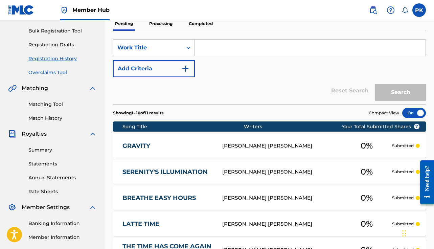
click at [57, 70] on link "Overclaims Tool" at bounding box center [62, 72] width 68 height 7
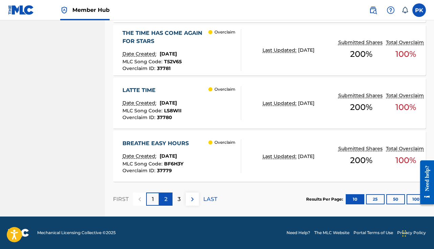
click at [166, 198] on p "2" at bounding box center [165, 199] width 3 height 8
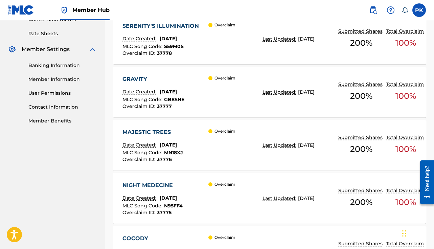
scroll to position [261, 0]
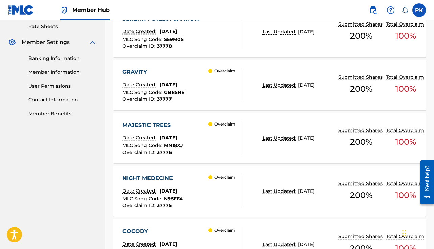
click at [183, 134] on div "MAJESTIC TREES Date Created: September 25, 2025 MLC Song Code : MN18XJ Overclai…" at bounding box center [152, 138] width 61 height 34
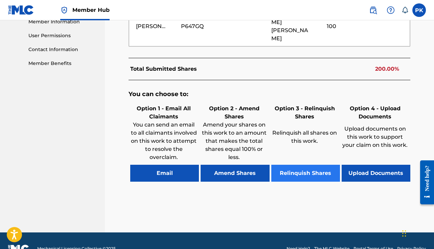
scroll to position [311, 0]
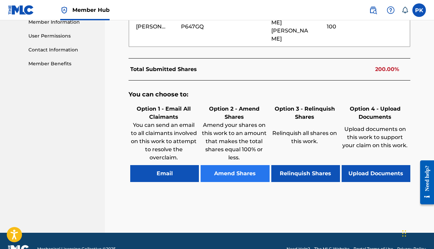
click at [249, 165] on button "Amend Shares" at bounding box center [234, 173] width 69 height 17
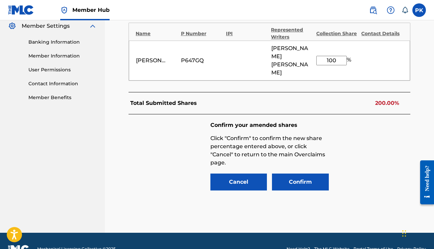
click at [332, 56] on input "100" at bounding box center [331, 60] width 30 height 9
type input "0"
click at [289, 173] on button "Confirm" at bounding box center [300, 181] width 57 height 17
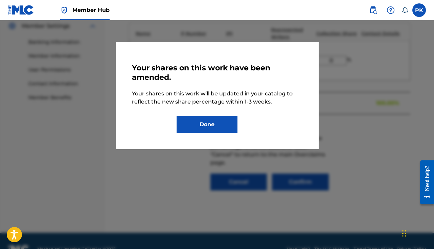
click at [211, 133] on div "Your shares on this work have been amended. Your shares on this work will be up…" at bounding box center [217, 95] width 203 height 107
click at [210, 129] on button "Done" at bounding box center [206, 124] width 61 height 17
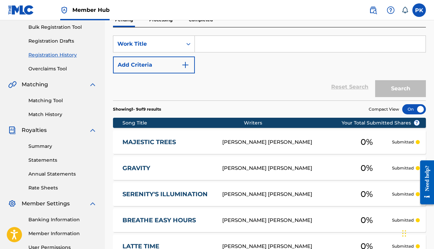
scroll to position [101, 0]
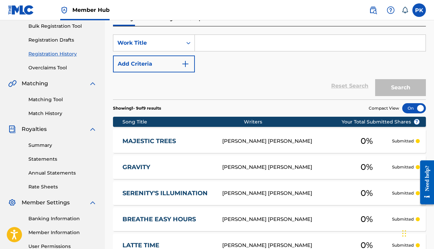
click at [54, 72] on div "Summary Catalog Works Registration Claiming Tool Individual Registration Tool B…" at bounding box center [52, 112] width 105 height 348
click at [54, 70] on link "Overclaims Tool" at bounding box center [62, 67] width 68 height 7
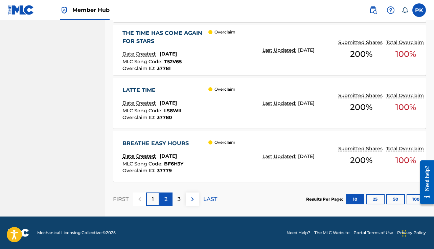
click at [167, 196] on p "2" at bounding box center [165, 199] width 3 height 8
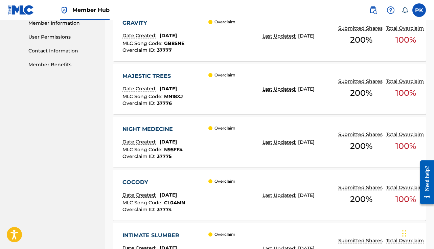
scroll to position [311, 0]
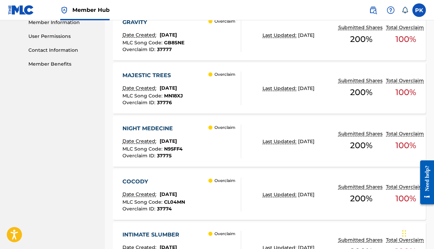
click at [183, 149] on div "MLC Song Code : N95FF4" at bounding box center [152, 149] width 60 height 7
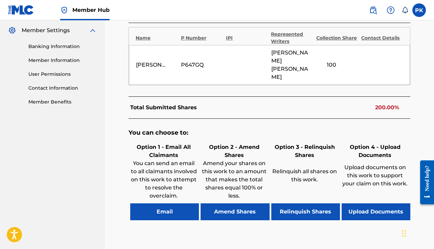
scroll to position [282, 0]
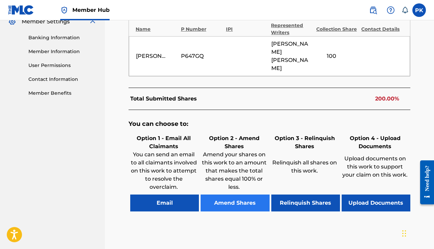
click at [227, 194] on button "Amend Shares" at bounding box center [234, 202] width 69 height 17
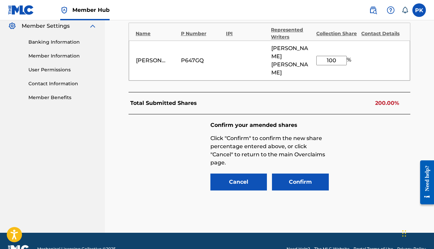
click at [329, 56] on input "100" at bounding box center [331, 60] width 30 height 9
type input "0"
click at [302, 173] on button "Confirm" at bounding box center [300, 181] width 57 height 17
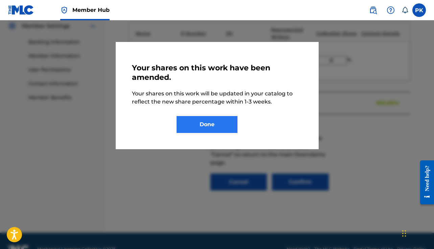
click at [233, 120] on button "Done" at bounding box center [206, 124] width 61 height 17
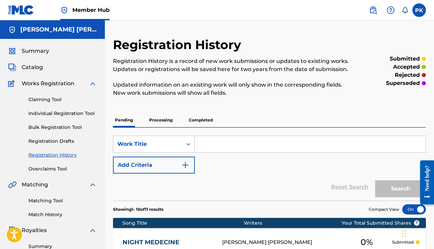
drag, startPoint x: 65, startPoint y: 170, endPoint x: 72, endPoint y: 162, distance: 11.0
click at [72, 162] on div "Claiming Tool Individual Registration Tool Bulk Registration Tool Registration …" at bounding box center [52, 130] width 89 height 85
click at [66, 166] on link "Overclaims Tool" at bounding box center [62, 168] width 68 height 7
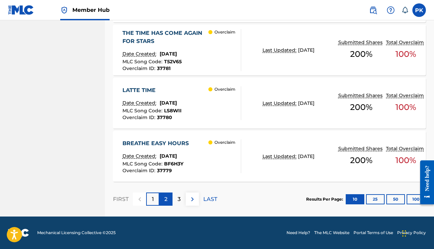
click at [164, 198] on p "2" at bounding box center [165, 199] width 3 height 8
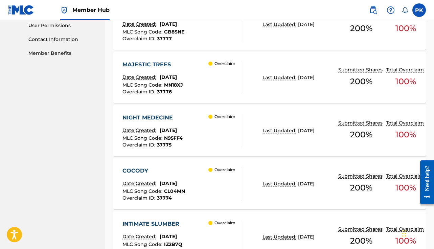
scroll to position [324, 0]
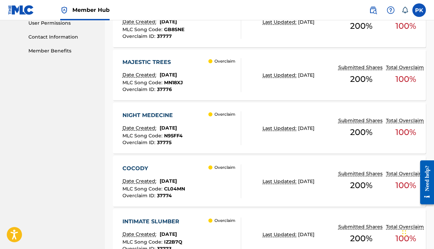
click at [152, 167] on div "COCODY" at bounding box center [153, 168] width 63 height 8
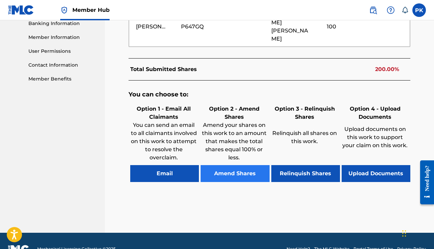
click at [233, 165] on button "Amend Shares" at bounding box center [234, 173] width 69 height 17
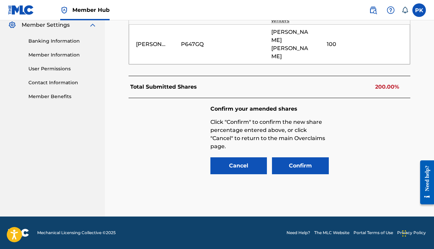
scroll to position [262, 0]
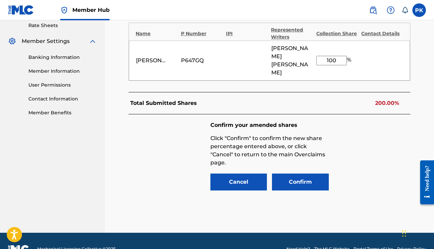
click at [334, 56] on input "100" at bounding box center [331, 60] width 30 height 9
type input "0"
click at [315, 173] on button "Confirm" at bounding box center [300, 181] width 57 height 17
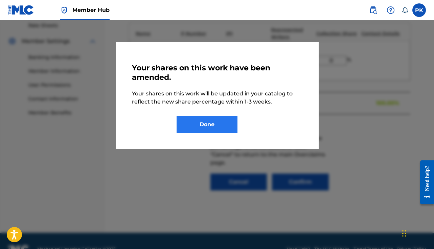
click at [225, 127] on button "Done" at bounding box center [206, 124] width 61 height 17
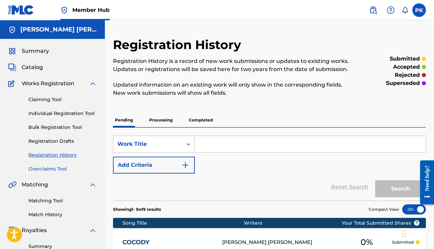
click at [55, 168] on link "Overclaims Tool" at bounding box center [62, 168] width 68 height 7
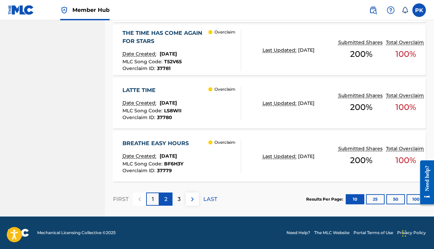
click at [170, 195] on div "2" at bounding box center [165, 198] width 13 height 13
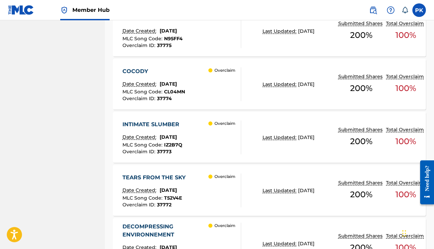
scroll to position [423, 0]
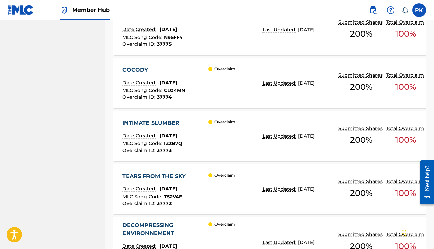
click at [183, 127] on div "INTIMATE SLUMBER Date Created: September 25, 2025 MLC Song Code : IZ2B7Q Overcl…" at bounding box center [152, 136] width 60 height 34
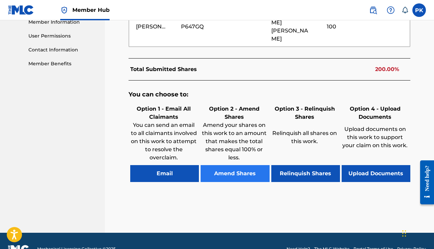
click at [233, 165] on button "Amend Shares" at bounding box center [234, 173] width 69 height 17
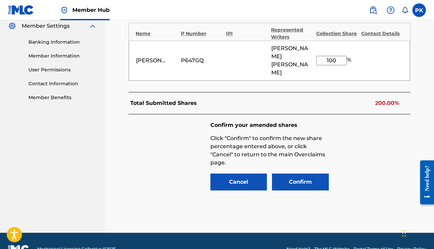
click at [325, 56] on input "100" at bounding box center [331, 60] width 30 height 9
type input "0"
click at [313, 173] on button "Confirm" at bounding box center [300, 181] width 57 height 17
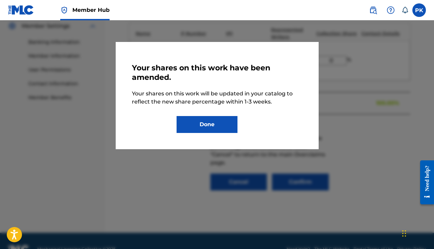
click at [209, 115] on div "Your shares on this work have been amended. Your shares on this work will be up…" at bounding box center [217, 95] width 170 height 75
click at [209, 121] on button "Done" at bounding box center [206, 124] width 61 height 17
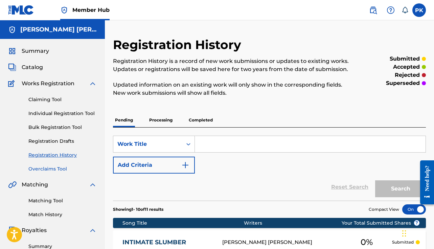
click at [53, 167] on link "Overclaims Tool" at bounding box center [62, 168] width 68 height 7
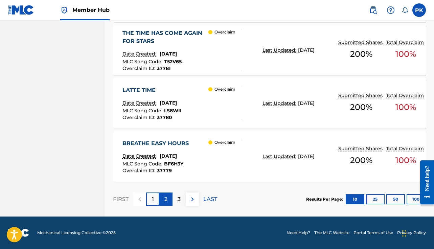
click at [165, 197] on p "2" at bounding box center [165, 199] width 3 height 8
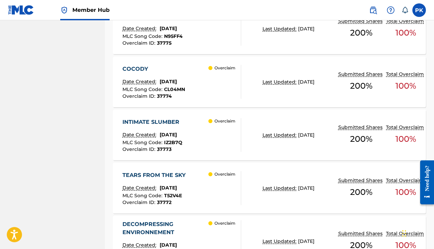
scroll to position [425, 0]
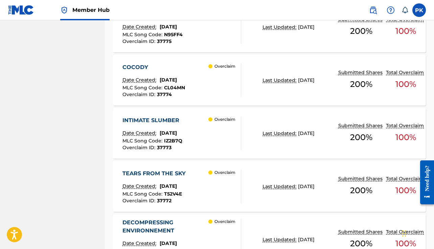
click at [170, 180] on div "TEARS FROM THE SKY Date Created: September 25, 2025 MLC Song Code : T52V4E Over…" at bounding box center [155, 186] width 67 height 34
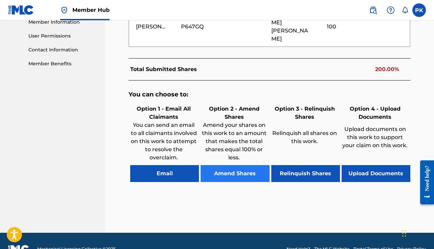
click at [223, 165] on button "Amend Shares" at bounding box center [234, 173] width 69 height 17
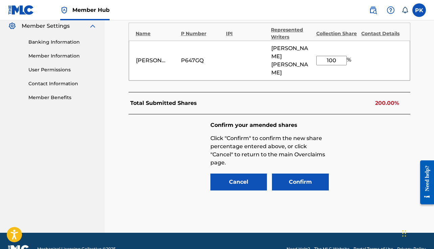
click at [333, 56] on input "100" at bounding box center [331, 60] width 30 height 9
type input "0"
click at [300, 173] on button "Confirm" at bounding box center [300, 181] width 57 height 17
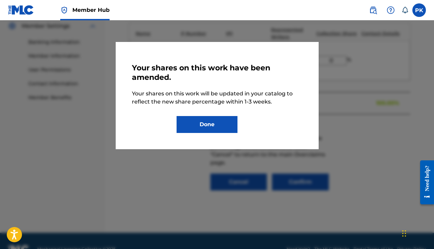
click at [190, 113] on div "Your shares on this work have been amended. Your shares on this work will be up…" at bounding box center [217, 95] width 170 height 75
click at [188, 123] on button "Done" at bounding box center [206, 124] width 61 height 17
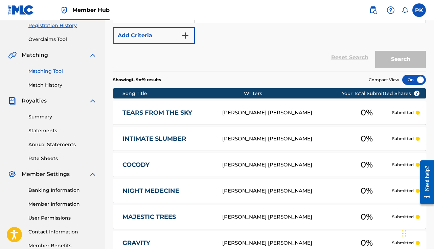
scroll to position [125, 0]
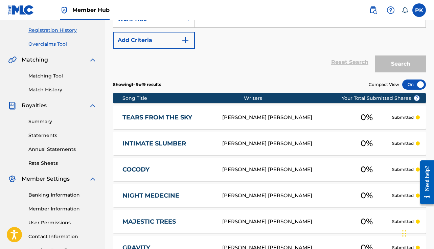
click at [44, 43] on link "Overclaims Tool" at bounding box center [62, 44] width 68 height 7
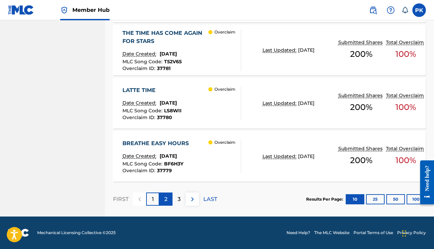
click at [165, 201] on p "2" at bounding box center [165, 199] width 3 height 8
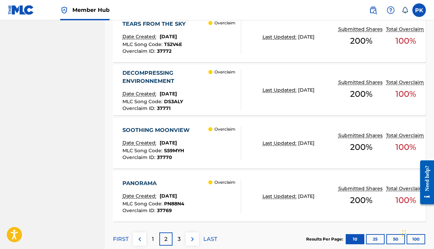
scroll to position [595, 0]
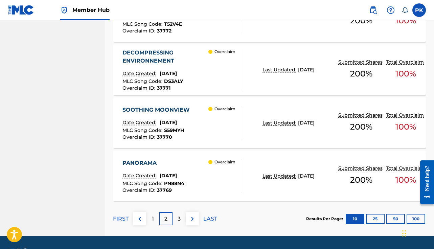
click at [177, 71] on span "September 25, 2025" at bounding box center [168, 73] width 17 height 6
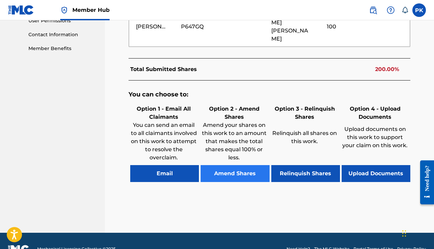
click at [219, 165] on button "Amend Shares" at bounding box center [234, 173] width 69 height 17
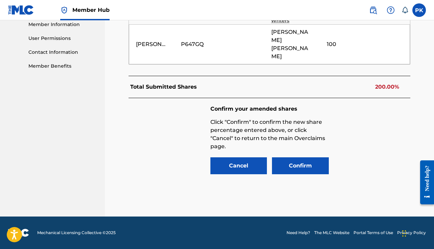
scroll to position [293, 0]
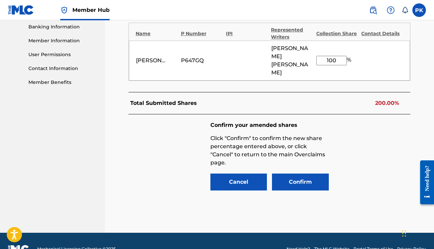
click at [335, 56] on input "100" at bounding box center [331, 60] width 30 height 9
type input "0"
click at [299, 173] on button "Confirm" at bounding box center [300, 181] width 57 height 17
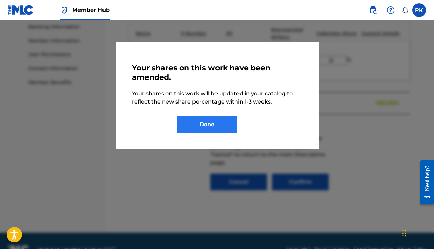
click at [189, 116] on button "Done" at bounding box center [206, 124] width 61 height 17
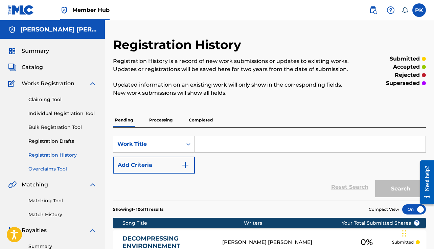
click at [63, 170] on link "Overclaims Tool" at bounding box center [62, 168] width 68 height 7
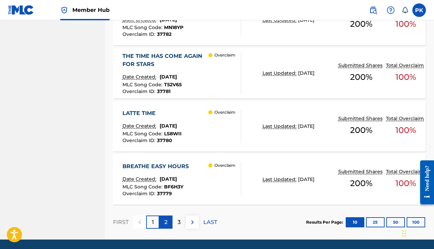
click at [169, 224] on div "2" at bounding box center [165, 221] width 13 height 13
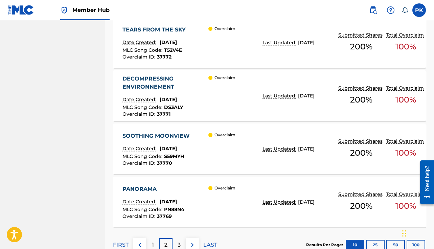
scroll to position [571, 0]
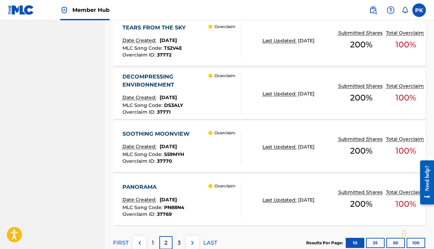
click at [177, 146] on span "September 25, 2025" at bounding box center [168, 146] width 17 height 6
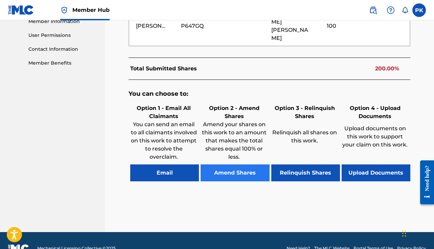
scroll to position [311, 0]
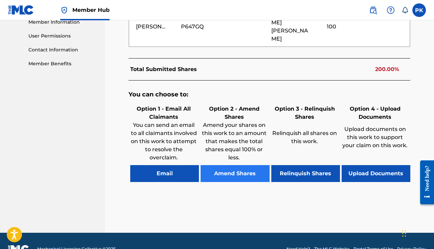
click at [246, 165] on button "Amend Shares" at bounding box center [234, 173] width 69 height 17
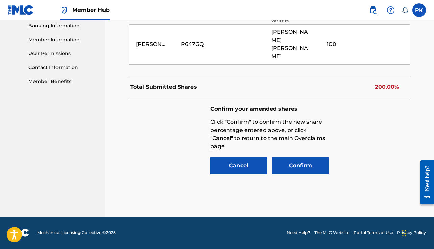
scroll to position [278, 0]
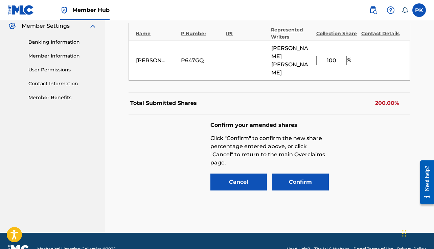
click at [334, 56] on input "100" at bounding box center [331, 60] width 30 height 9
type input "0"
click at [292, 173] on button "Confirm" at bounding box center [300, 181] width 57 height 17
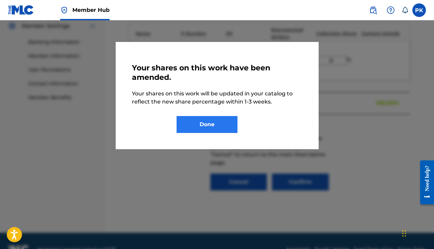
click at [226, 117] on button "Done" at bounding box center [206, 124] width 61 height 17
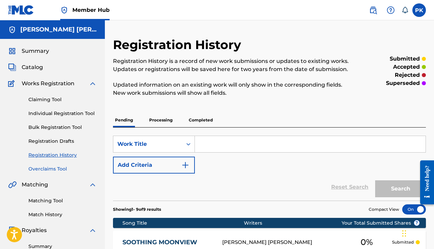
click at [61, 169] on link "Overclaims Tool" at bounding box center [62, 168] width 68 height 7
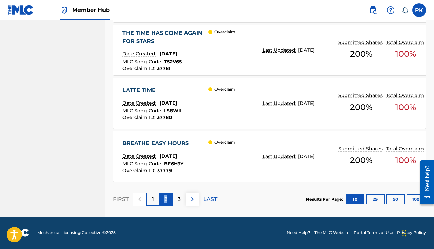
click at [166, 200] on p "2" at bounding box center [165, 199] width 3 height 8
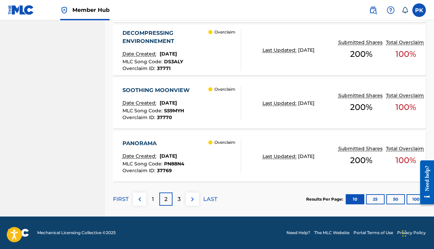
scroll to position [615, 0]
click at [192, 138] on div "PANORAMA Date Created: September 25, 2025 MLC Song Code : PN88N4 Overclaim ID :…" at bounding box center [269, 156] width 313 height 51
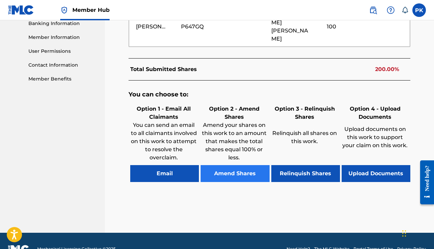
click at [235, 165] on button "Amend Shares" at bounding box center [234, 173] width 69 height 17
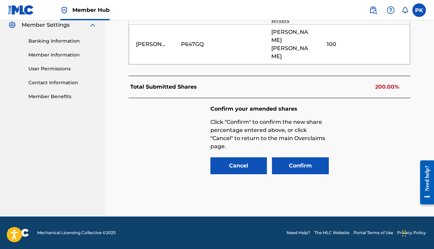
scroll to position [262, 0]
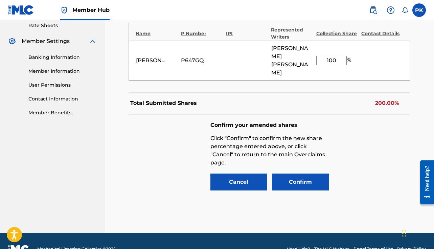
click at [332, 56] on input "100" at bounding box center [331, 60] width 30 height 9
type input "0"
click at [293, 173] on button "Confirm" at bounding box center [300, 181] width 57 height 17
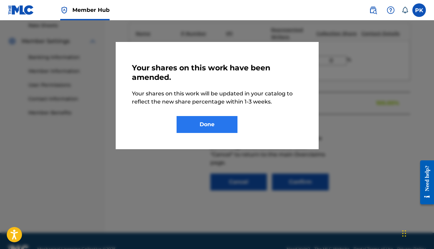
click at [223, 127] on button "Done" at bounding box center [206, 124] width 61 height 17
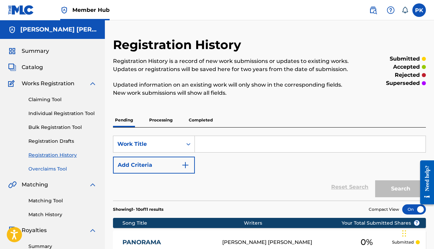
click at [61, 170] on link "Overclaims Tool" at bounding box center [62, 168] width 68 height 7
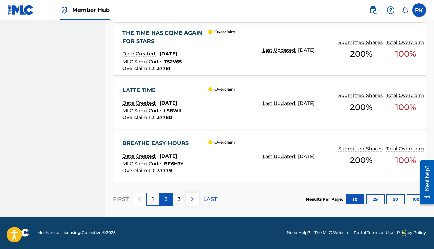
click at [167, 203] on p "2" at bounding box center [165, 199] width 3 height 8
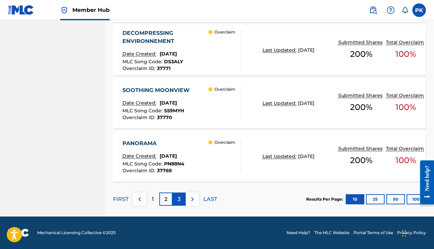
click at [181, 199] on div "3" at bounding box center [178, 198] width 13 height 13
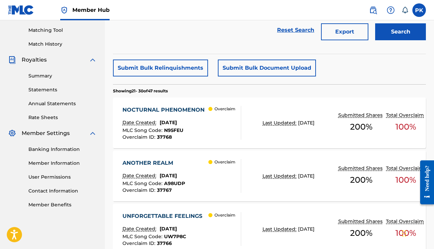
click at [230, 127] on div "Overclaim" at bounding box center [224, 123] width 32 height 34
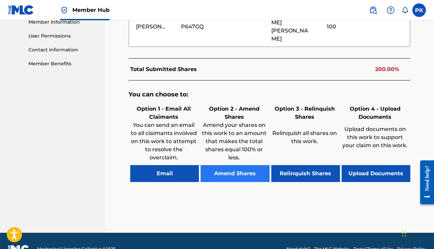
click at [231, 165] on button "Amend Shares" at bounding box center [234, 173] width 69 height 17
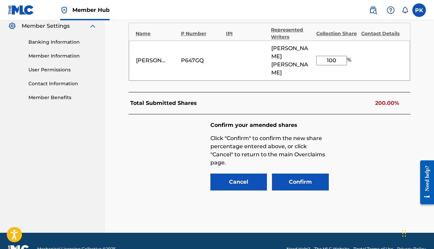
click at [332, 56] on input "100" at bounding box center [331, 60] width 30 height 9
type input "0"
click at [290, 173] on button "Confirm" at bounding box center [300, 181] width 57 height 17
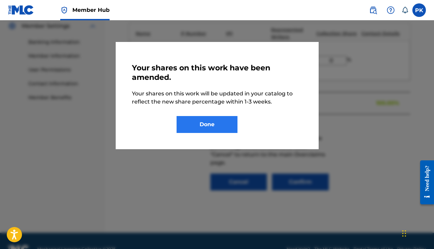
click at [228, 131] on button "Done" at bounding box center [206, 124] width 61 height 17
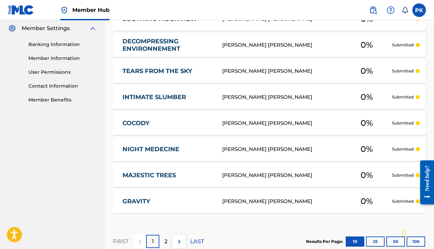
scroll to position [48, 0]
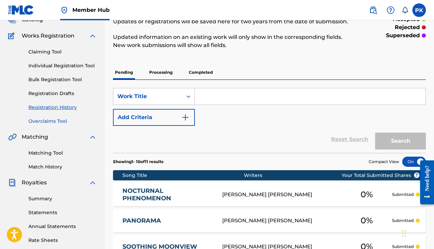
click at [53, 122] on link "Overclaims Tool" at bounding box center [62, 121] width 68 height 7
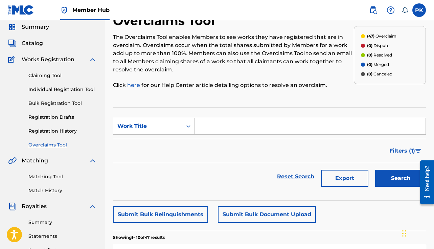
scroll to position [320, 0]
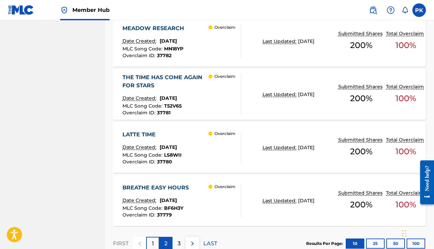
click at [162, 246] on div "2" at bounding box center [165, 243] width 13 height 13
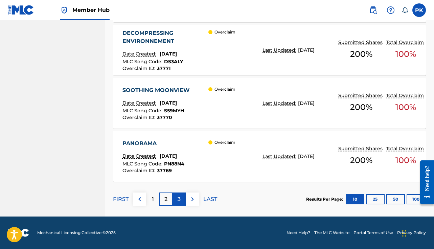
click at [176, 198] on div "3" at bounding box center [178, 198] width 13 height 13
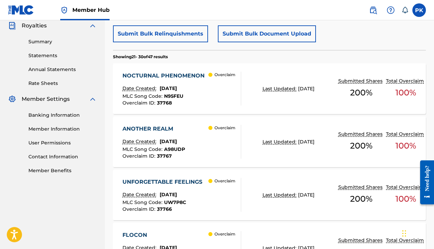
scroll to position [217, 0]
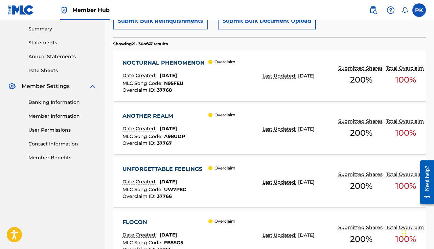
click at [228, 127] on div "Overclaim" at bounding box center [224, 129] width 32 height 34
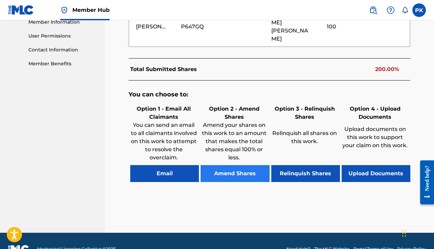
click at [219, 165] on button "Amend Shares" at bounding box center [234, 173] width 69 height 17
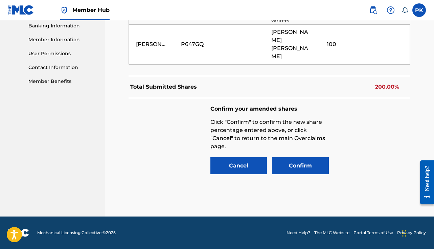
scroll to position [278, 0]
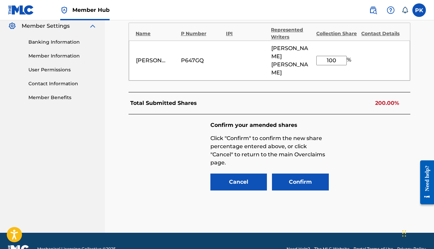
click at [326, 56] on input "100" at bounding box center [331, 60] width 30 height 9
type input "0"
click at [303, 173] on button "Confirm" at bounding box center [300, 181] width 57 height 17
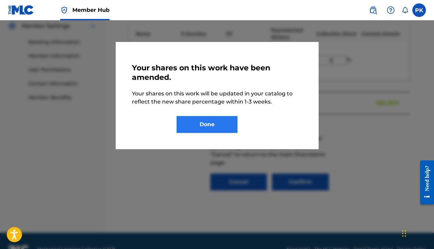
click at [193, 119] on button "Done" at bounding box center [206, 124] width 61 height 17
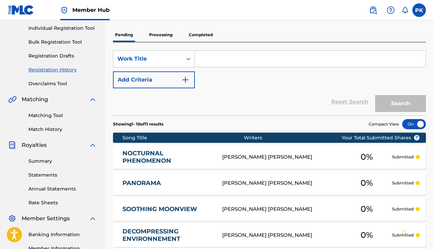
scroll to position [87, 0]
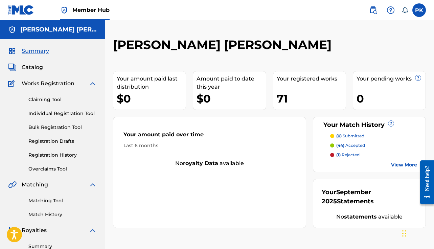
click at [55, 172] on div "Summary Catalog Works Registration Claiming Tool Individual Registration Tool B…" at bounding box center [52, 213] width 105 height 348
click at [55, 171] on link "Overclaims Tool" at bounding box center [62, 168] width 68 height 7
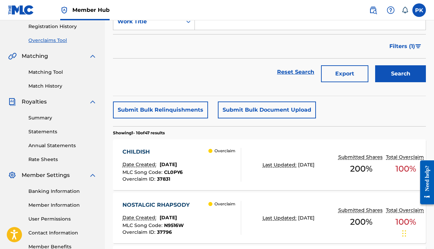
scroll to position [128, 0]
click at [50, 26] on link "Registration History" at bounding box center [62, 26] width 68 height 7
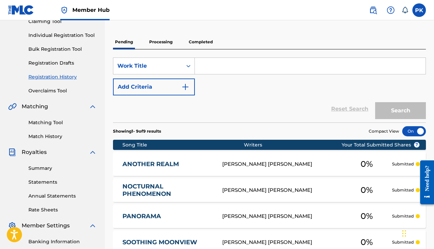
scroll to position [77, 0]
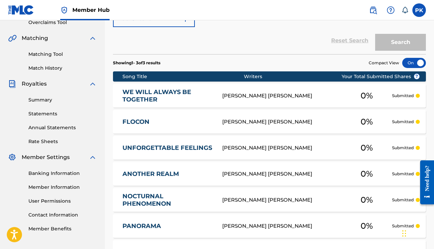
scroll to position [149, 0]
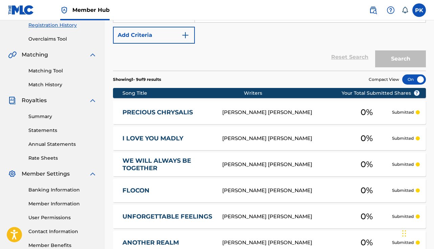
scroll to position [135, 0]
